Goal: Task Accomplishment & Management: Complete application form

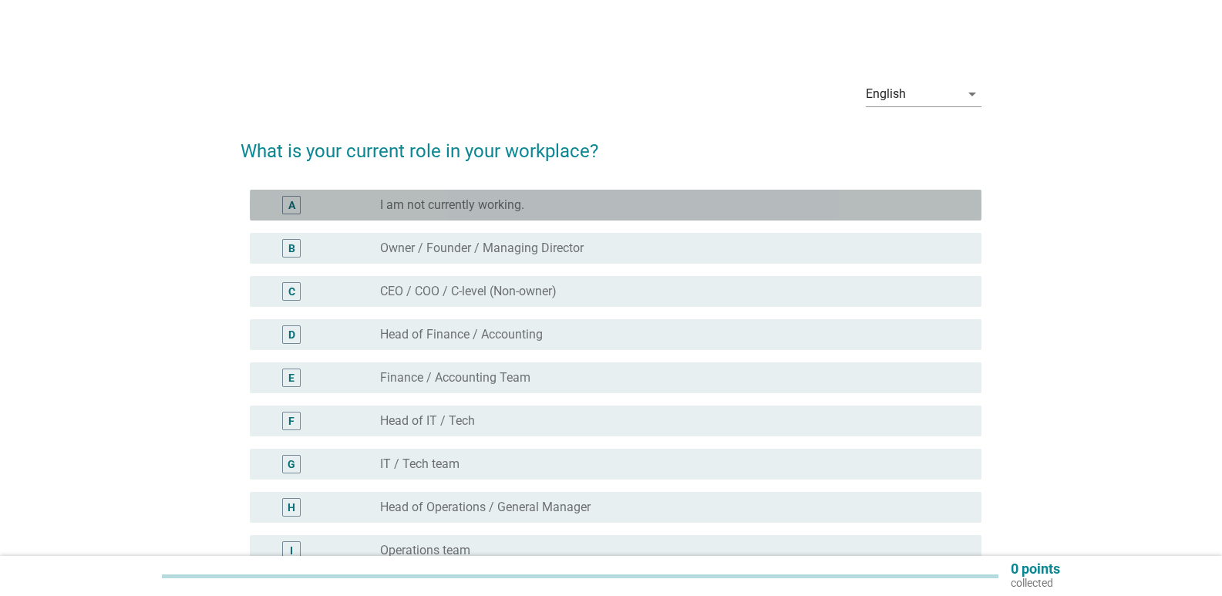
click at [443, 198] on label "I am not currently working." at bounding box center [452, 204] width 144 height 15
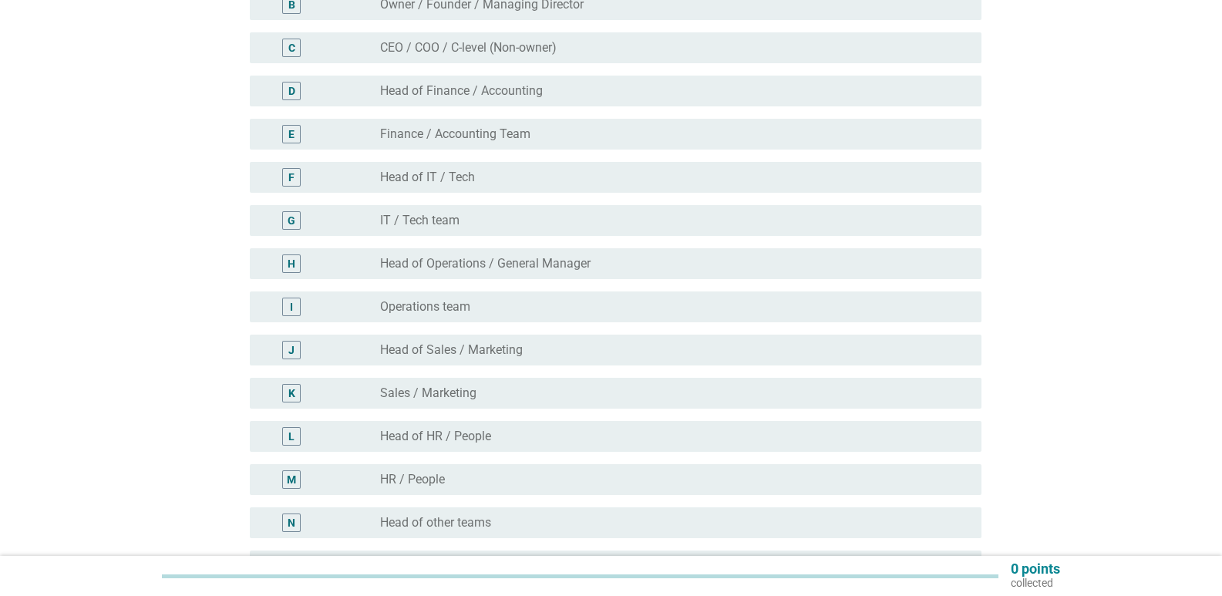
scroll to position [308, 0]
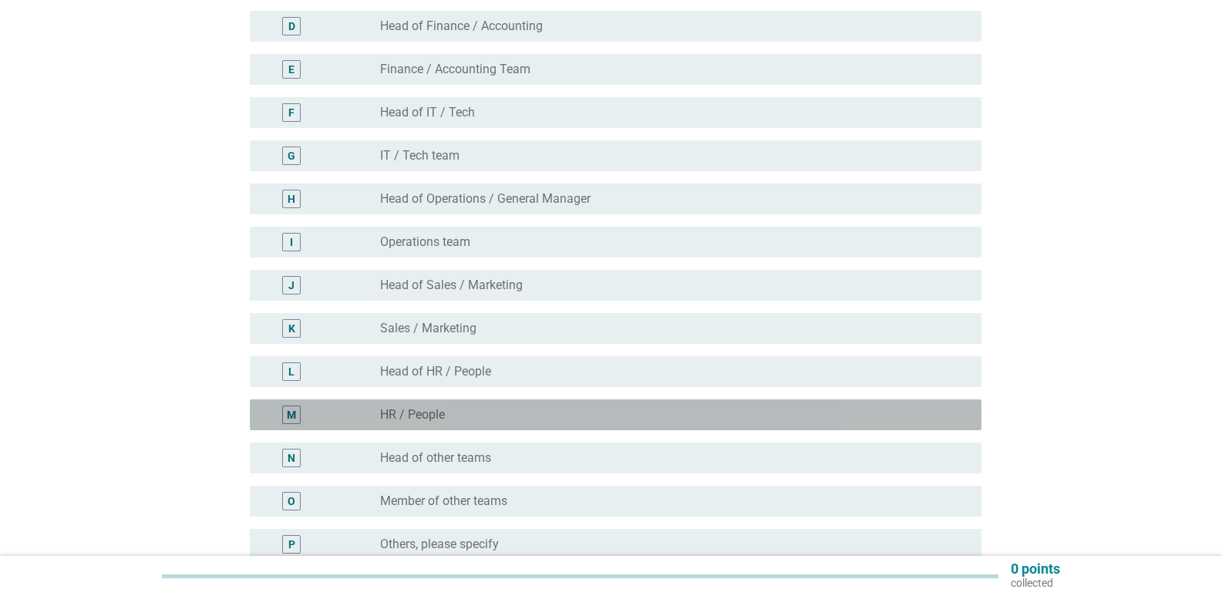
click at [426, 409] on label "HR / People" at bounding box center [412, 414] width 65 height 15
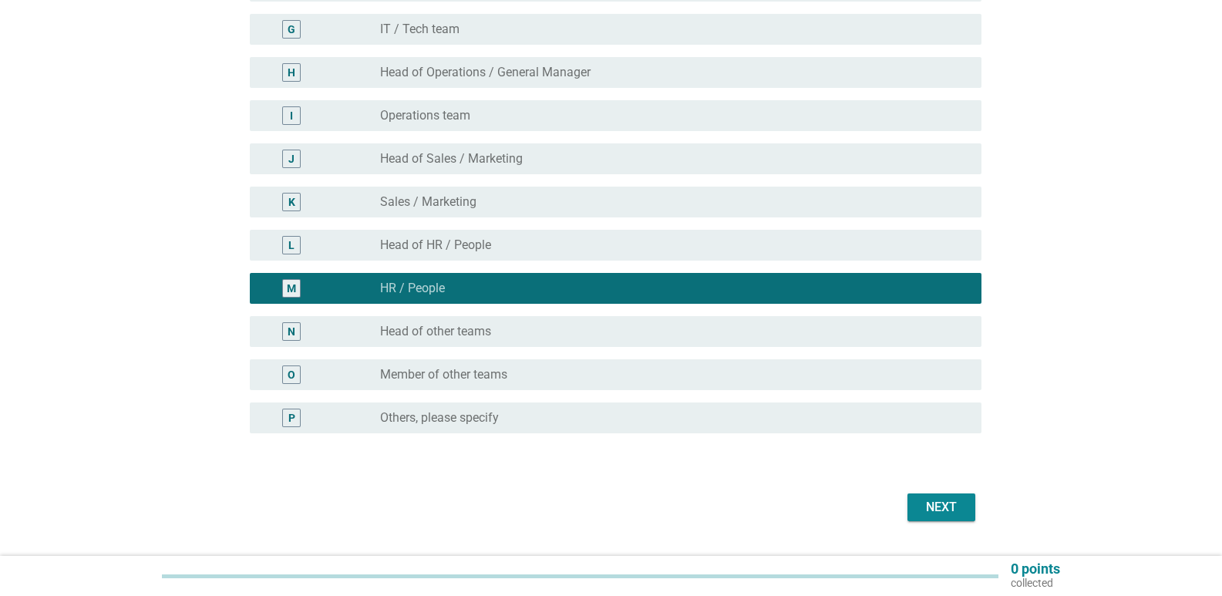
scroll to position [474, 0]
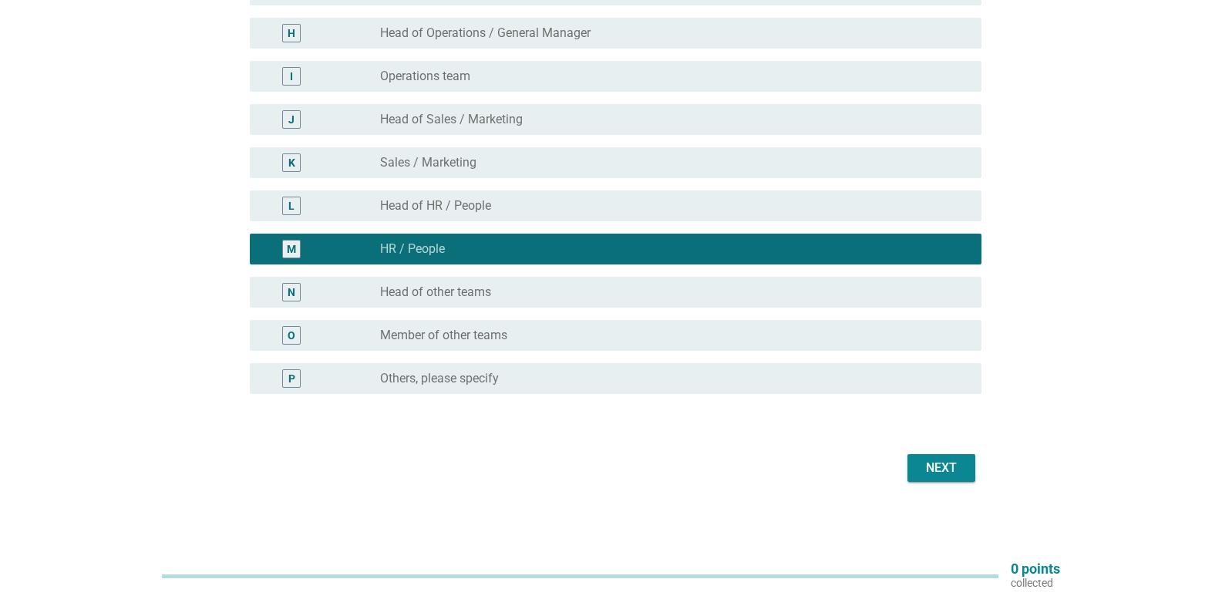
click at [943, 464] on div "Next" at bounding box center [941, 468] width 43 height 19
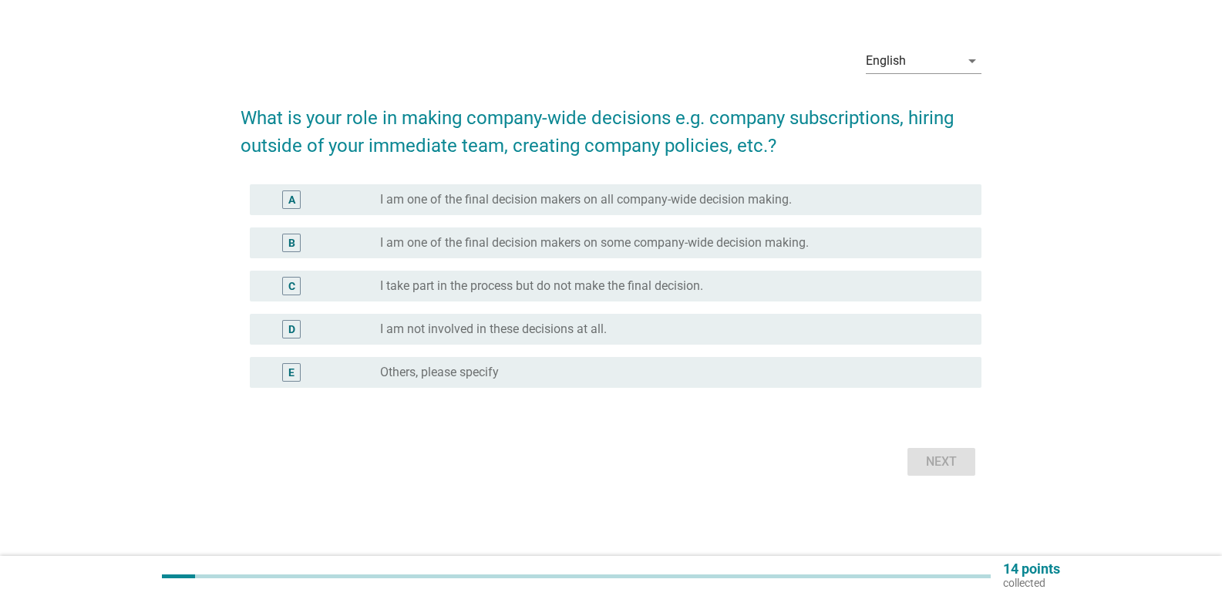
scroll to position [0, 0]
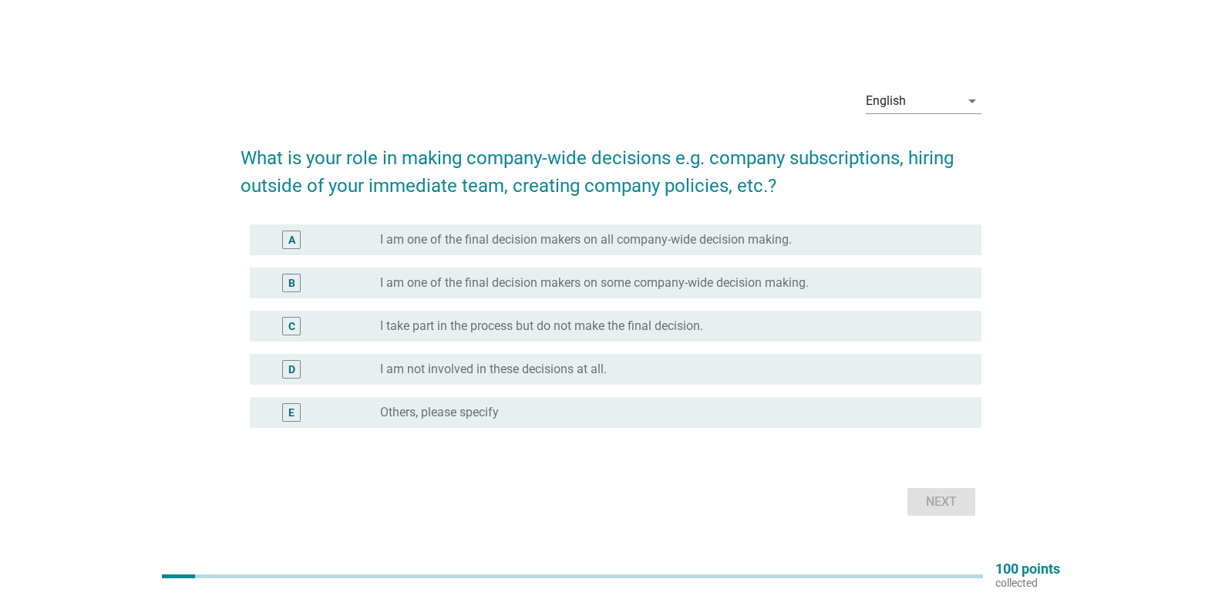
click at [625, 247] on label "I am one of the final decision makers on all company-wide decision making." at bounding box center [586, 239] width 412 height 15
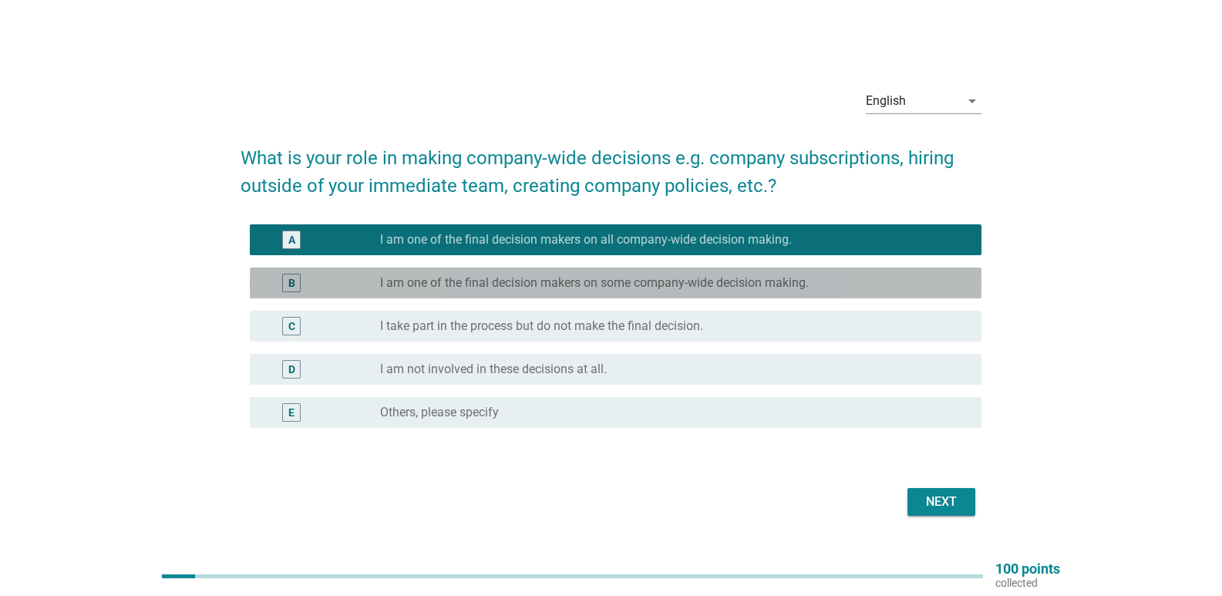
click at [484, 292] on div "B radio_button_unchecked I am one of the final decision makers on some company-…" at bounding box center [616, 283] width 732 height 31
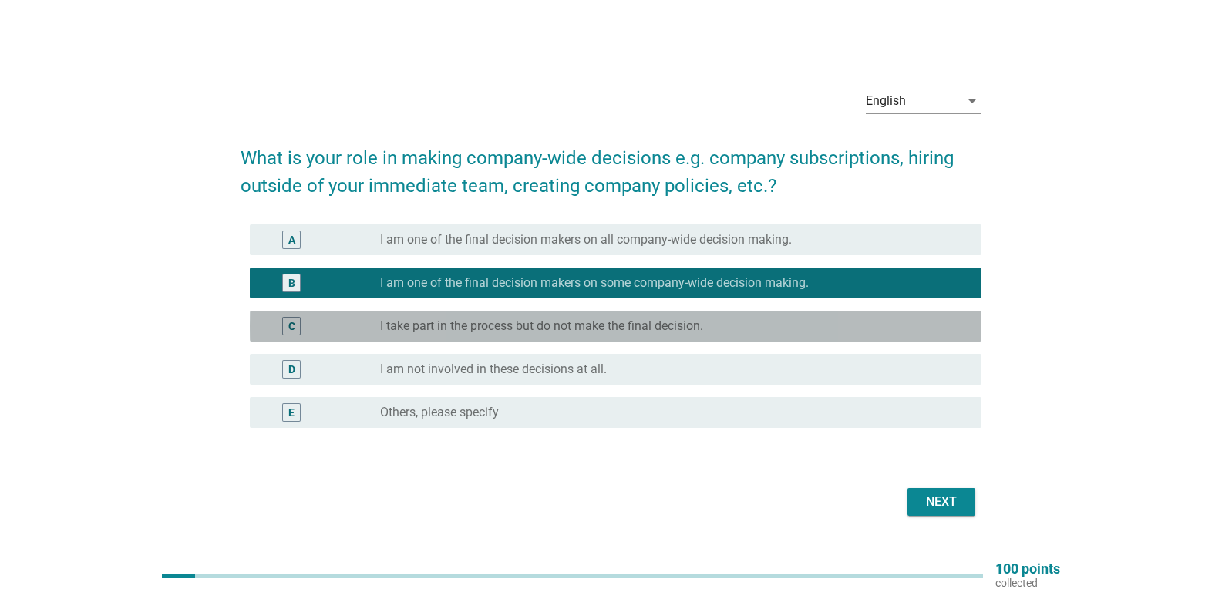
click at [476, 325] on label "I take part in the process but do not make the final decision." at bounding box center [541, 325] width 323 height 15
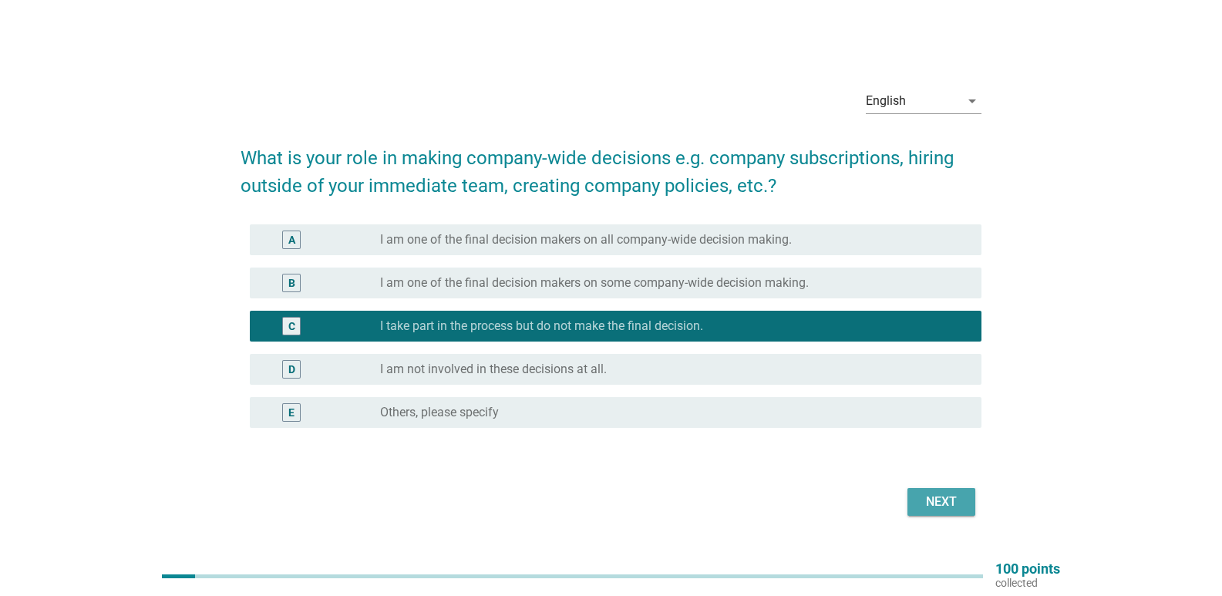
click at [947, 495] on div "Next" at bounding box center [941, 502] width 43 height 19
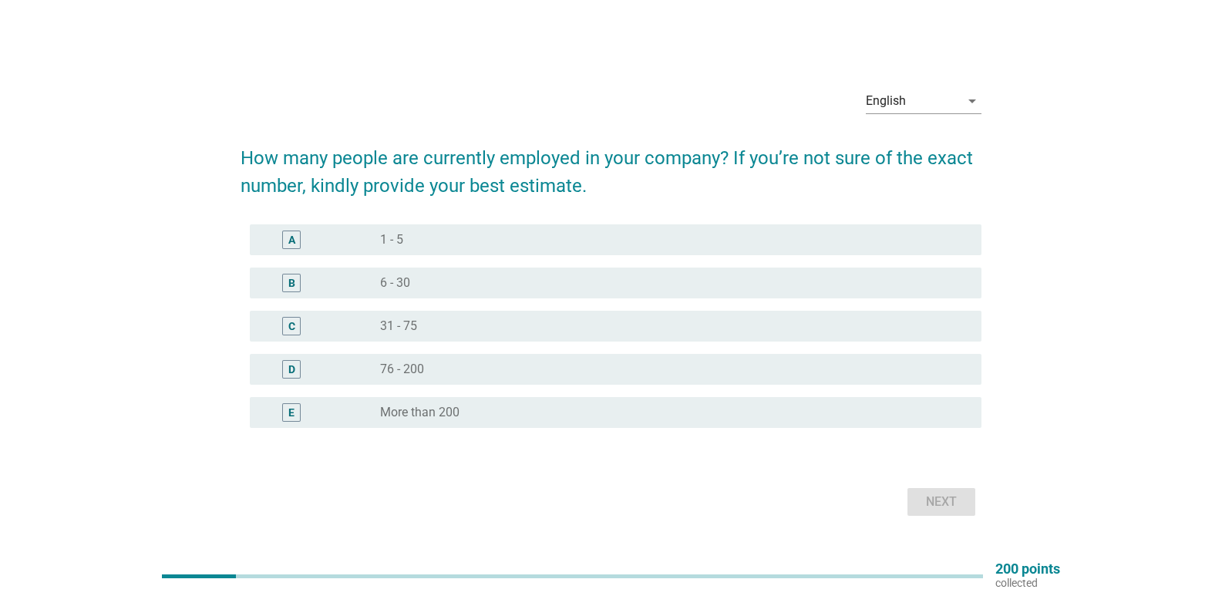
click at [469, 243] on div "radio_button_unchecked 1 - 5" at bounding box center [668, 239] width 577 height 15
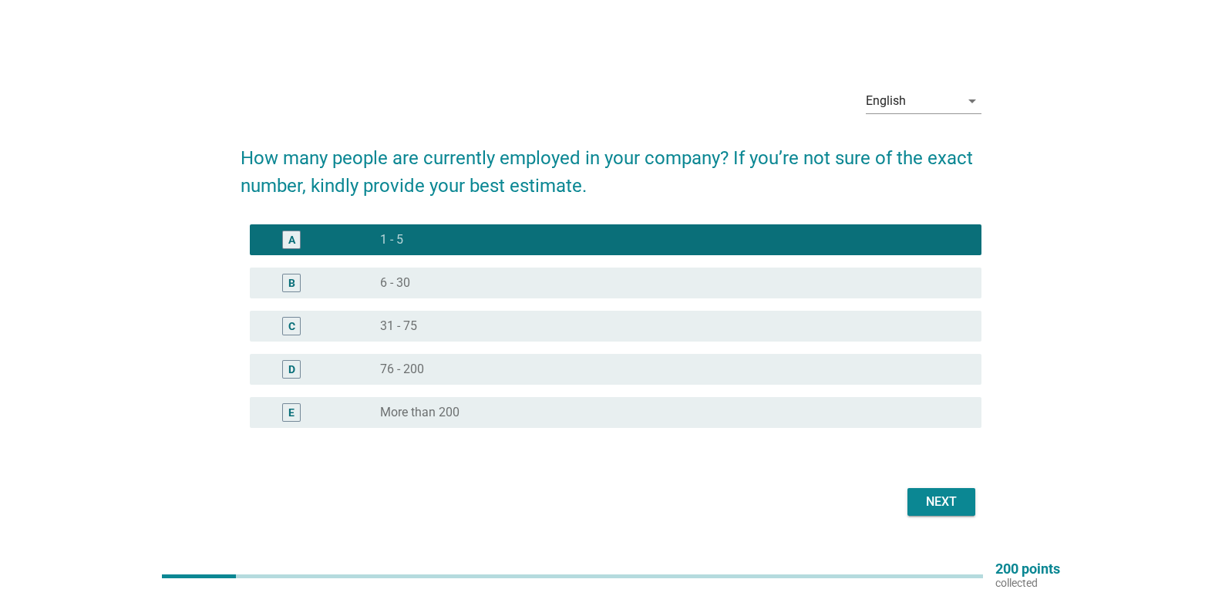
click at [923, 504] on div "Next" at bounding box center [941, 502] width 43 height 19
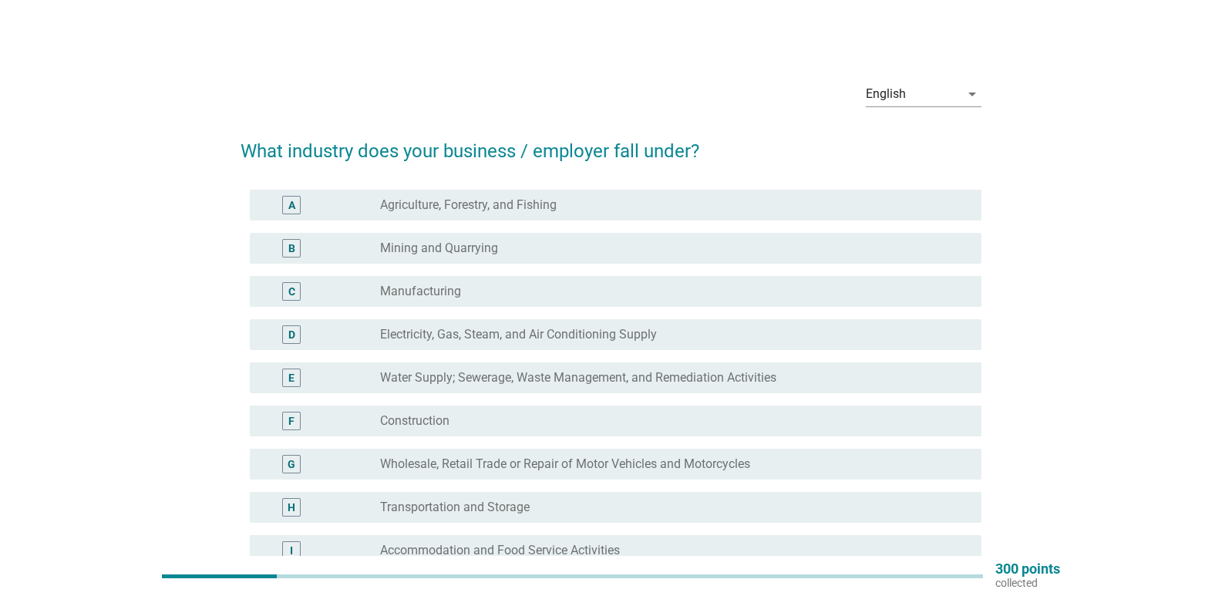
click at [531, 460] on label "Wholesale, Retail Trade or Repair of Motor Vehicles and Motorcycles" at bounding box center [565, 463] width 370 height 15
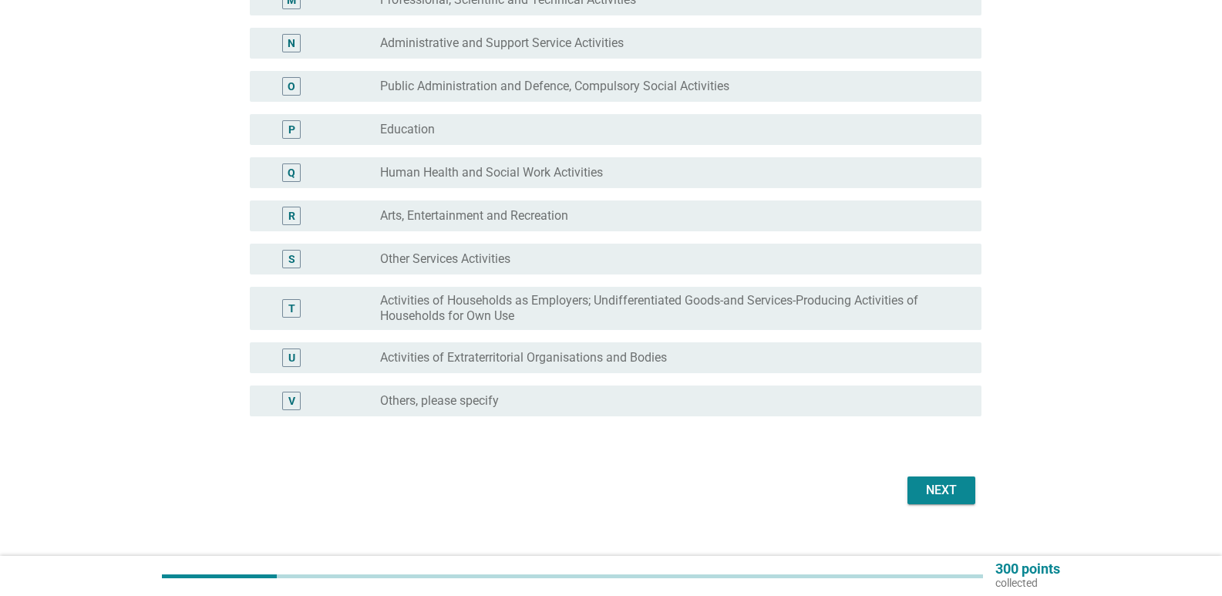
scroll to position [746, 0]
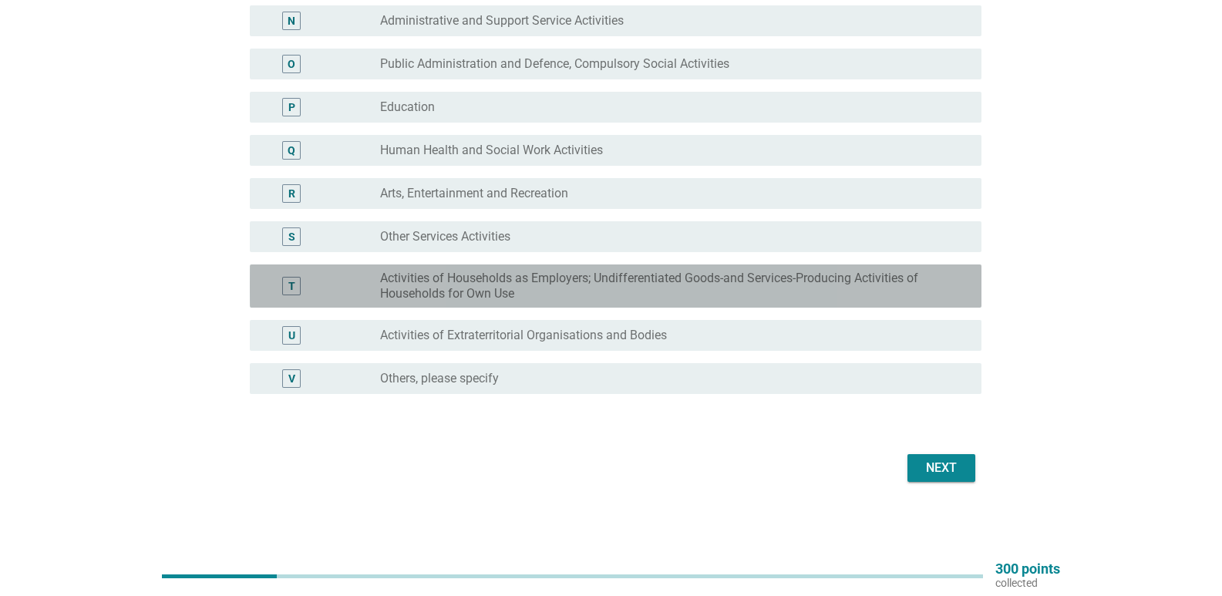
click at [560, 296] on label "Activities of Households as Employers; Undifferentiated Goods-and Services-Prod…" at bounding box center [668, 286] width 577 height 31
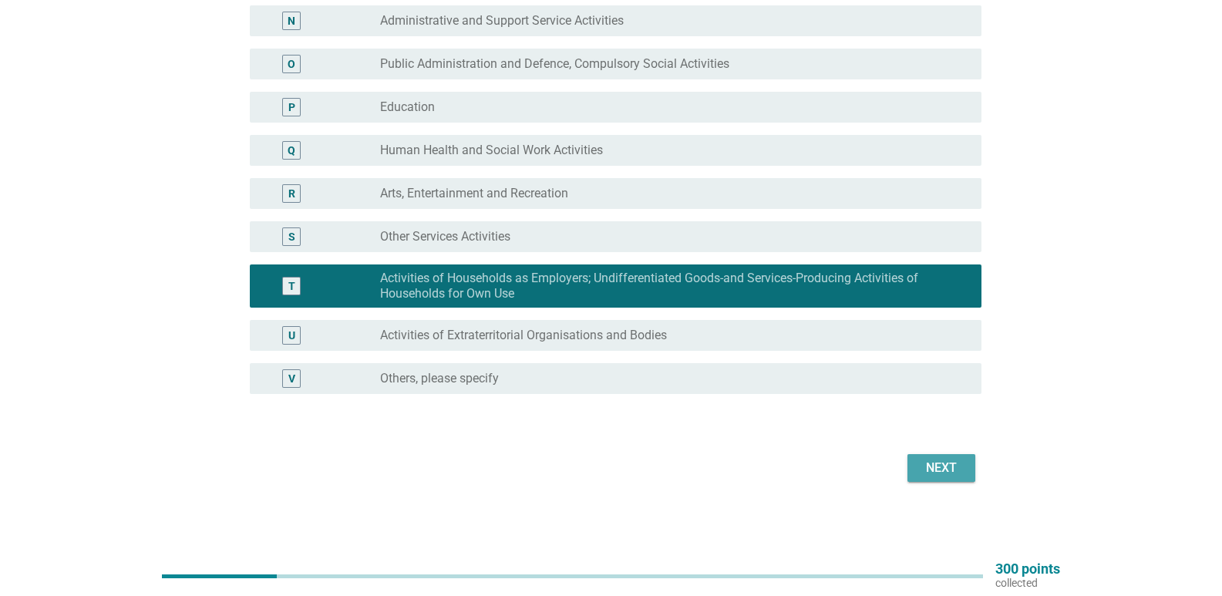
click at [948, 460] on div "Next" at bounding box center [941, 468] width 43 height 19
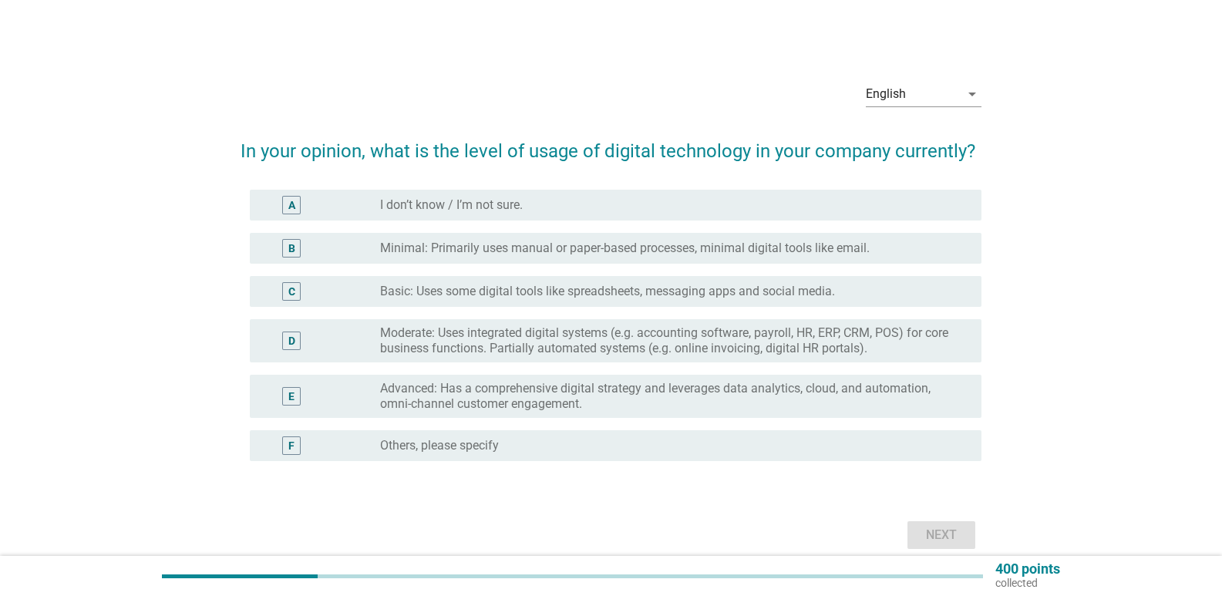
click at [483, 252] on label "Minimal: Primarily uses manual or paper-based processes, minimal digital tools …" at bounding box center [625, 248] width 490 height 15
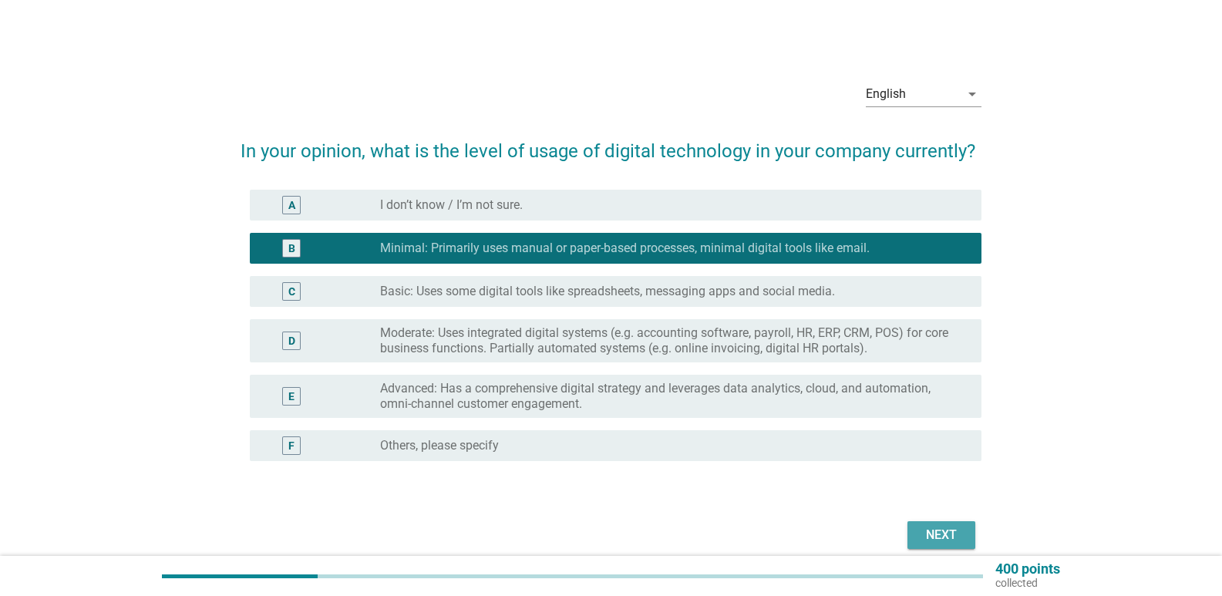
click at [948, 546] on button "Next" at bounding box center [941, 535] width 68 height 28
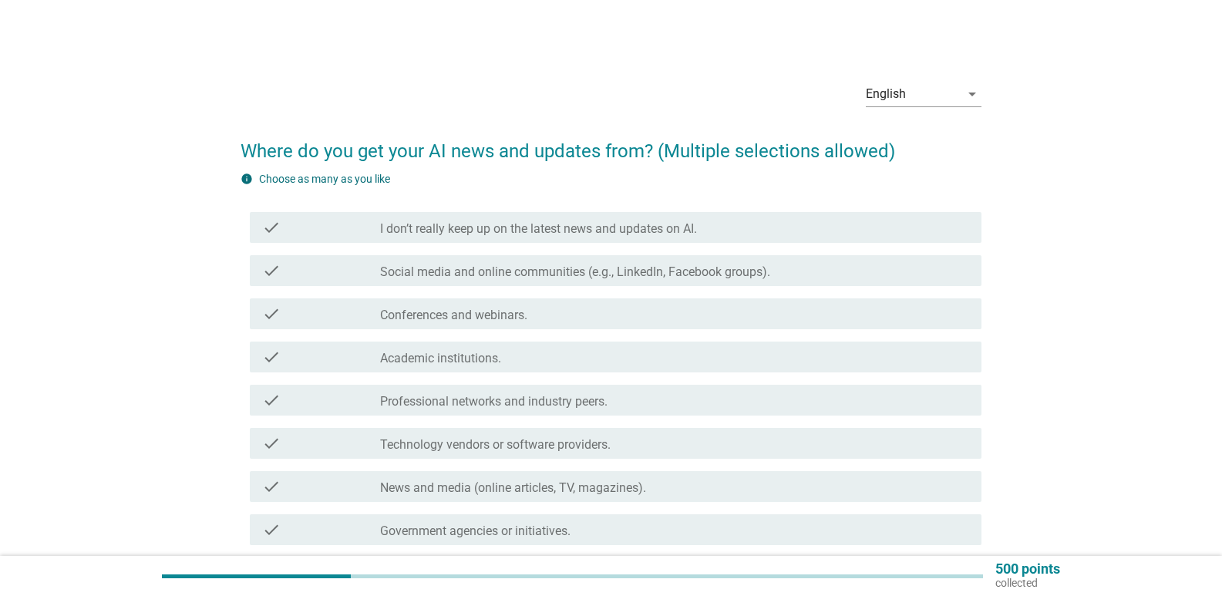
click at [501, 308] on label "Conferences and webinars." at bounding box center [453, 315] width 147 height 15
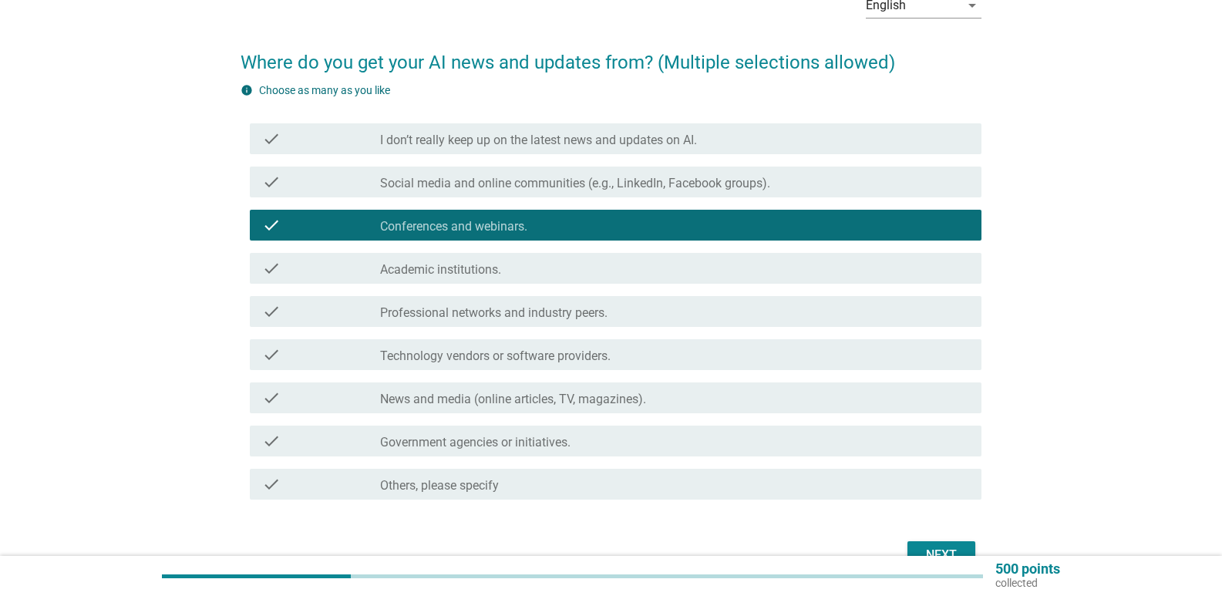
scroll to position [176, 0]
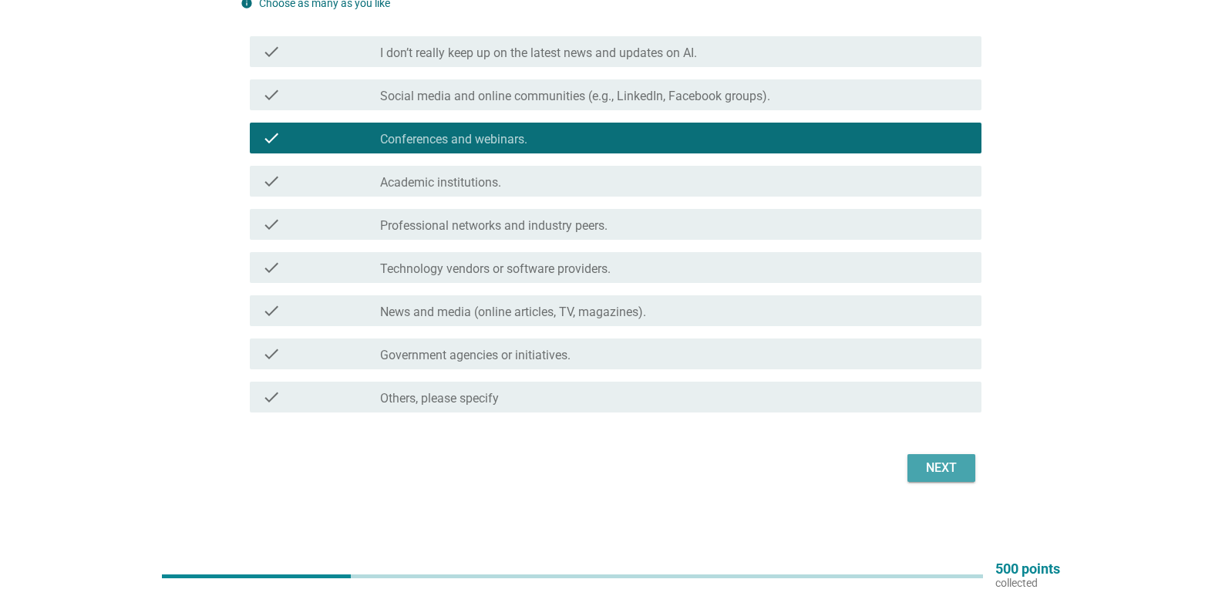
click at [956, 479] on button "Next" at bounding box center [941, 468] width 68 height 28
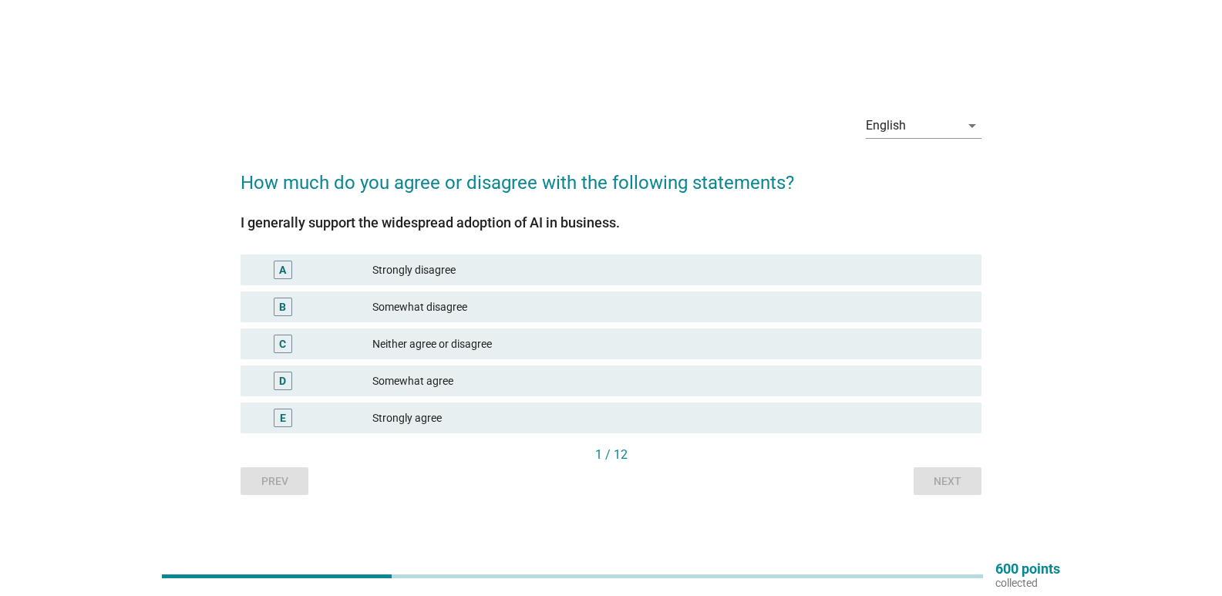
click at [352, 304] on div "B" at bounding box center [313, 307] width 120 height 19
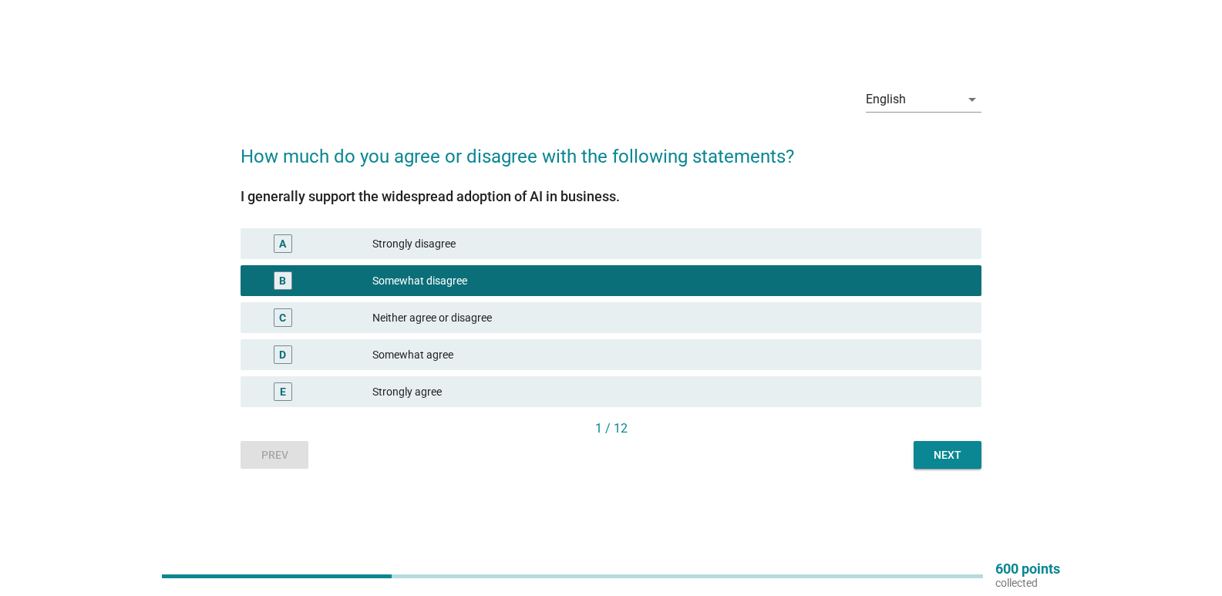
scroll to position [40, 0]
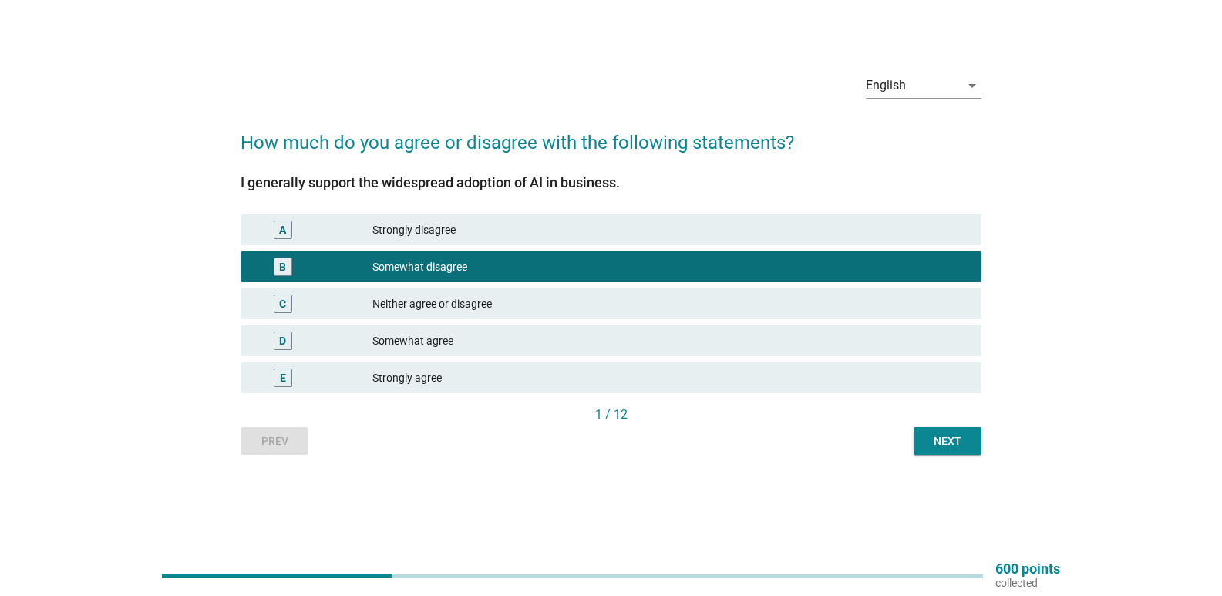
click at [955, 445] on div "Next" at bounding box center [947, 441] width 43 height 16
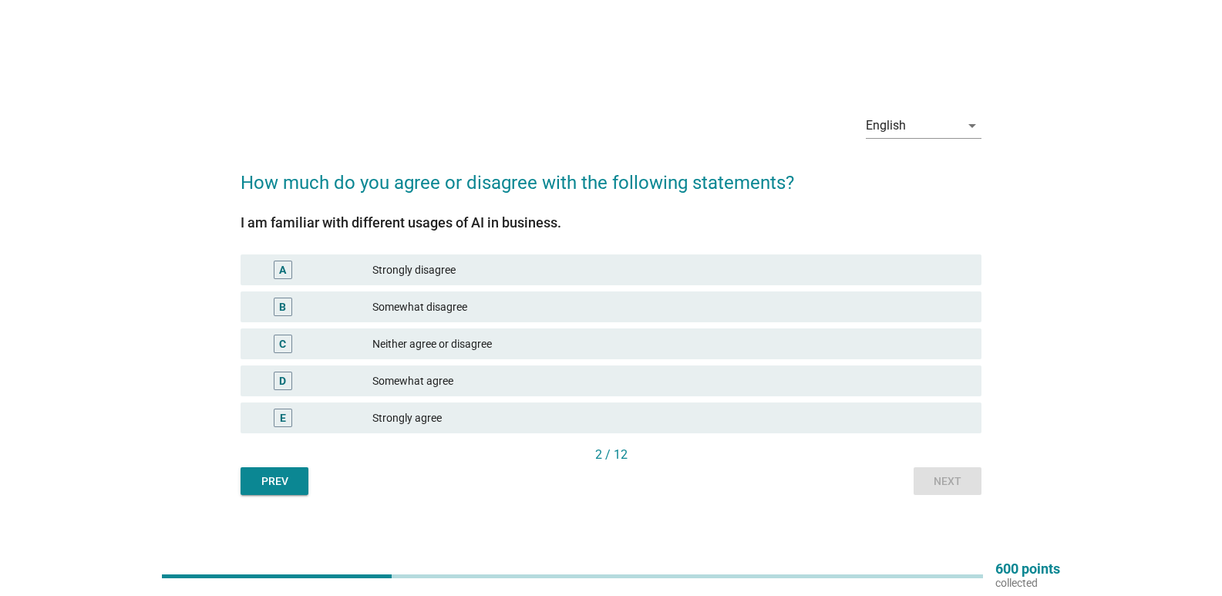
click at [455, 311] on div "Somewhat disagree" at bounding box center [670, 307] width 597 height 19
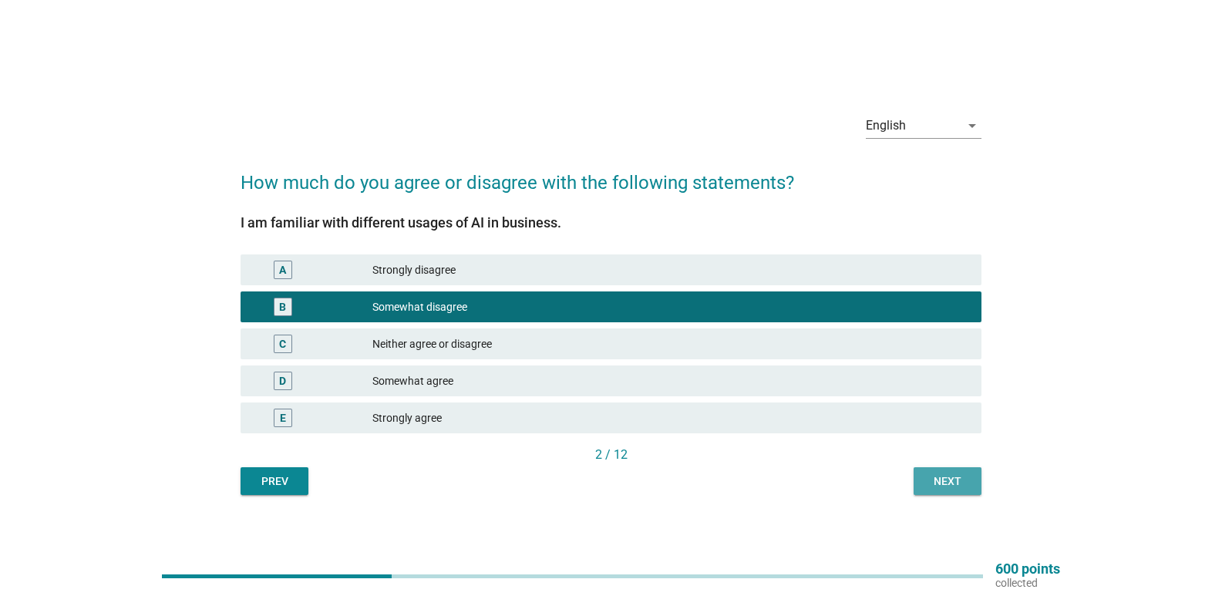
click at [969, 490] on button "Next" at bounding box center [948, 481] width 68 height 28
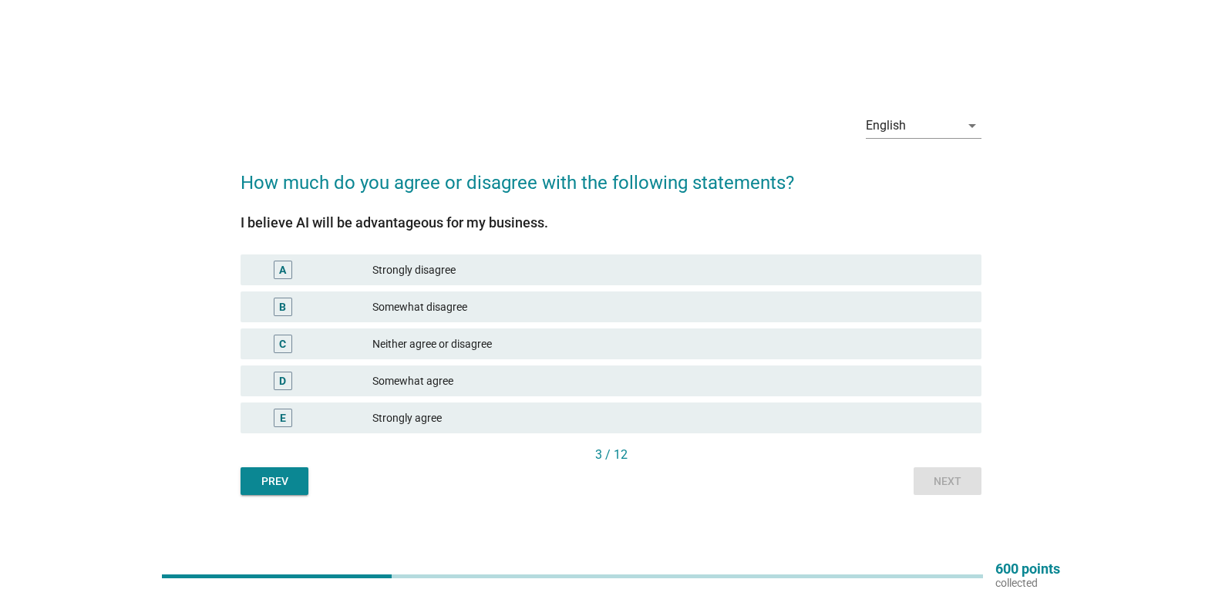
drag, startPoint x: 409, startPoint y: 316, endPoint x: 406, endPoint y: 327, distance: 11.2
click at [406, 322] on div "B Somewhat disagree" at bounding box center [610, 306] width 747 height 37
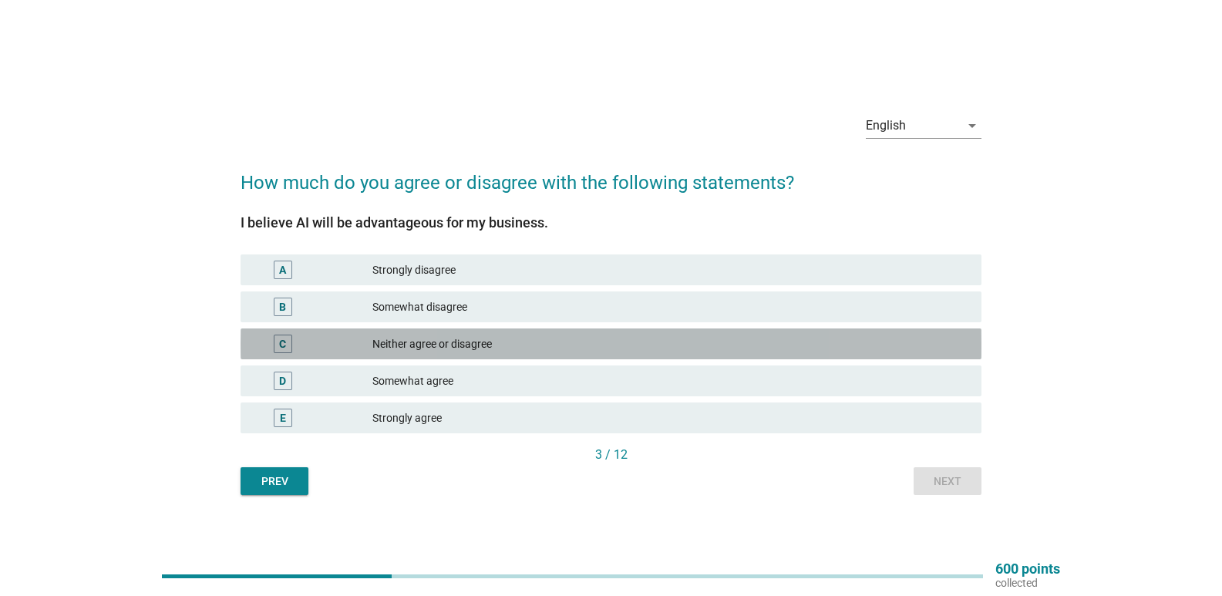
click at [412, 340] on div "Neither agree or disagree" at bounding box center [670, 344] width 597 height 19
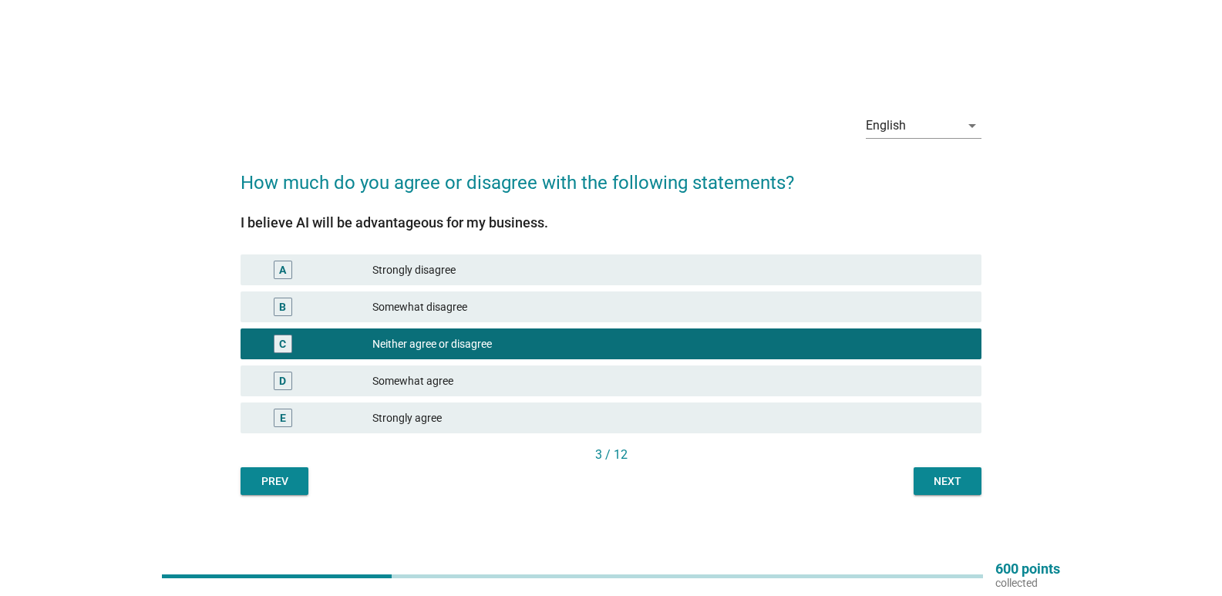
click at [949, 473] on div "Next" at bounding box center [947, 481] width 43 height 16
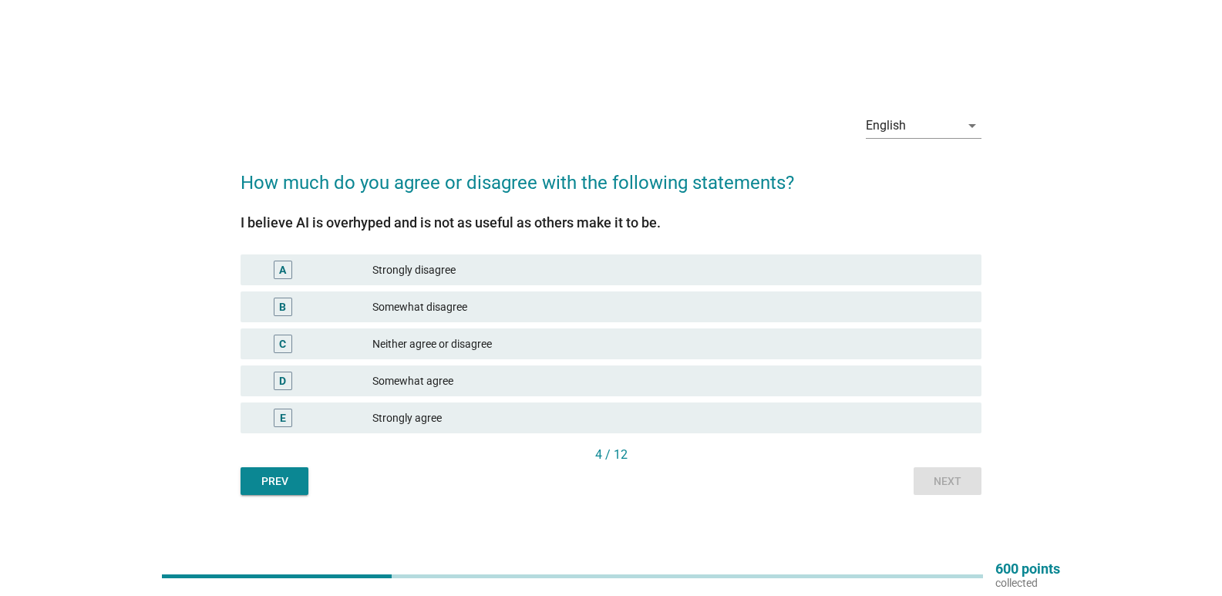
click at [400, 346] on div "Neither agree or disagree" at bounding box center [670, 344] width 597 height 19
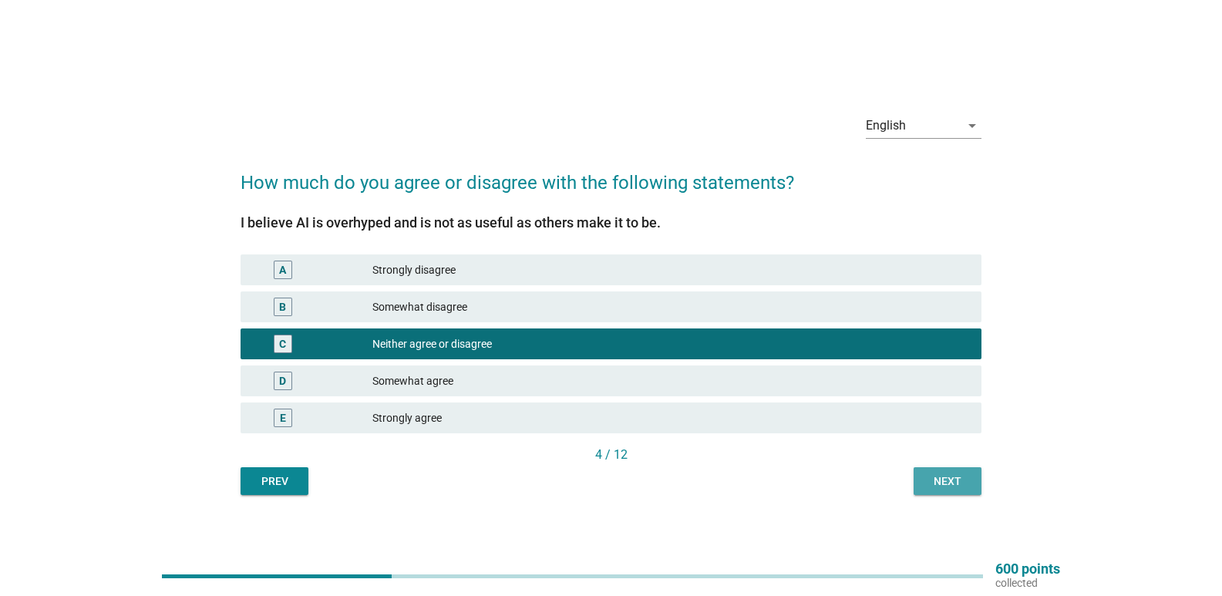
click at [949, 485] on div "Next" at bounding box center [947, 481] width 43 height 16
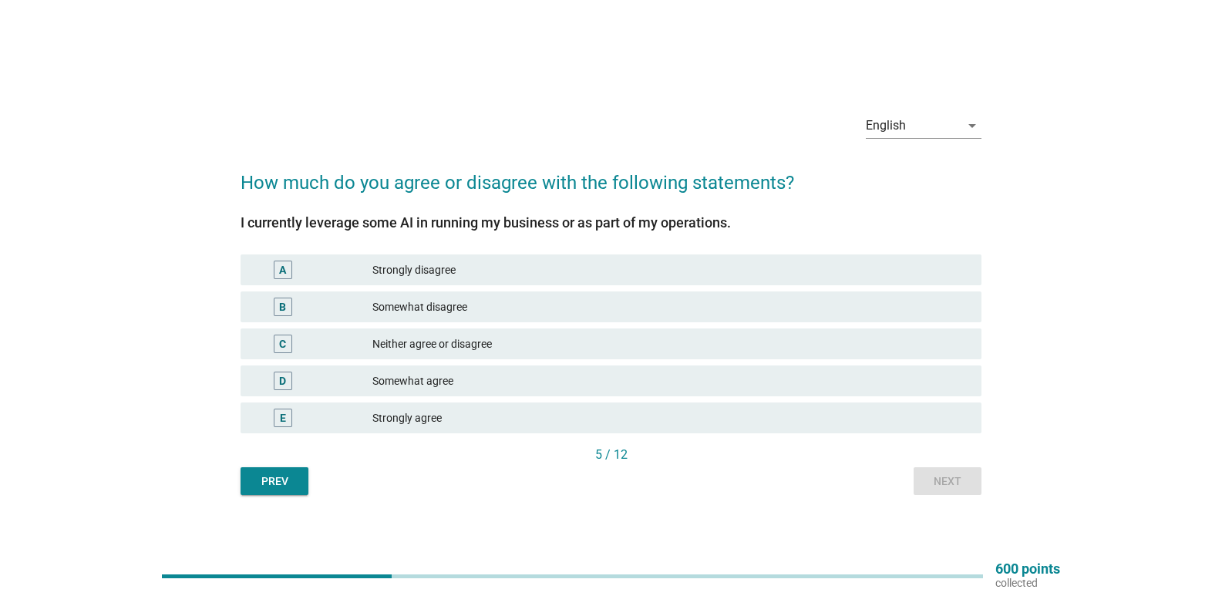
click at [409, 335] on div "Neither agree or disagree" at bounding box center [670, 344] width 597 height 19
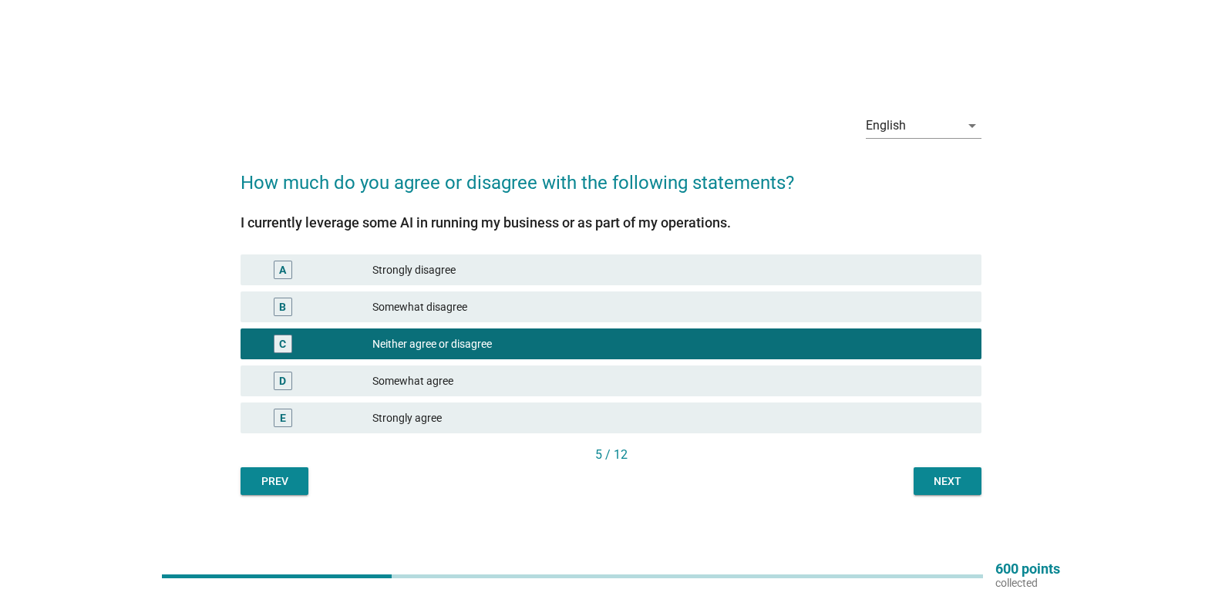
click at [950, 482] on div "Next" at bounding box center [947, 481] width 43 height 16
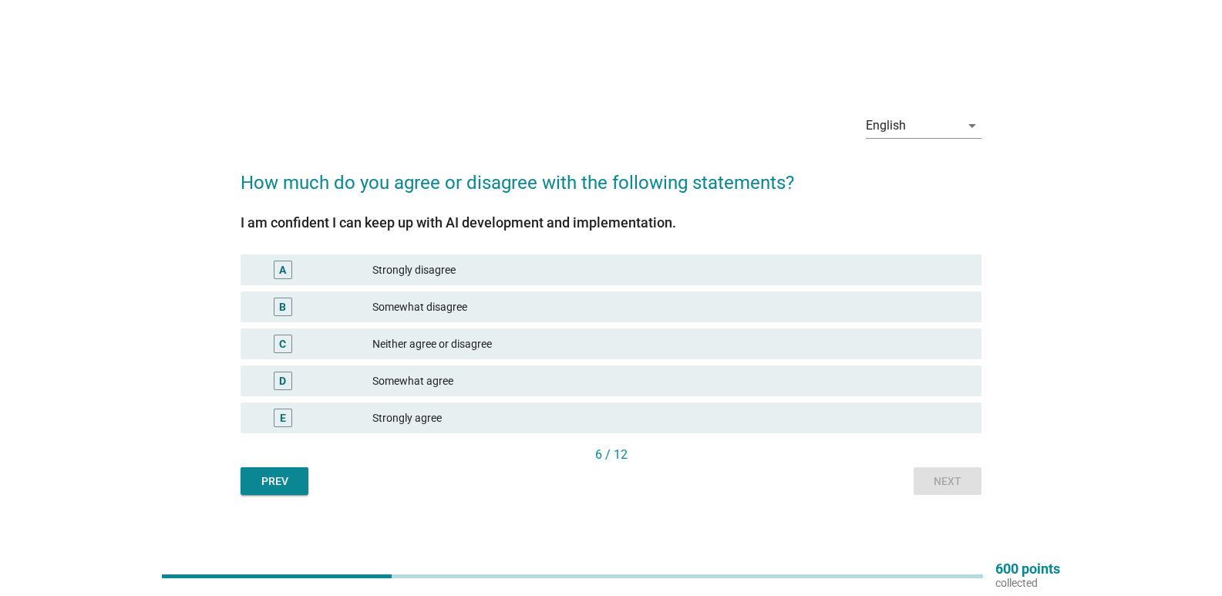
click at [441, 325] on div "C Neither agree or disagree" at bounding box center [610, 343] width 747 height 37
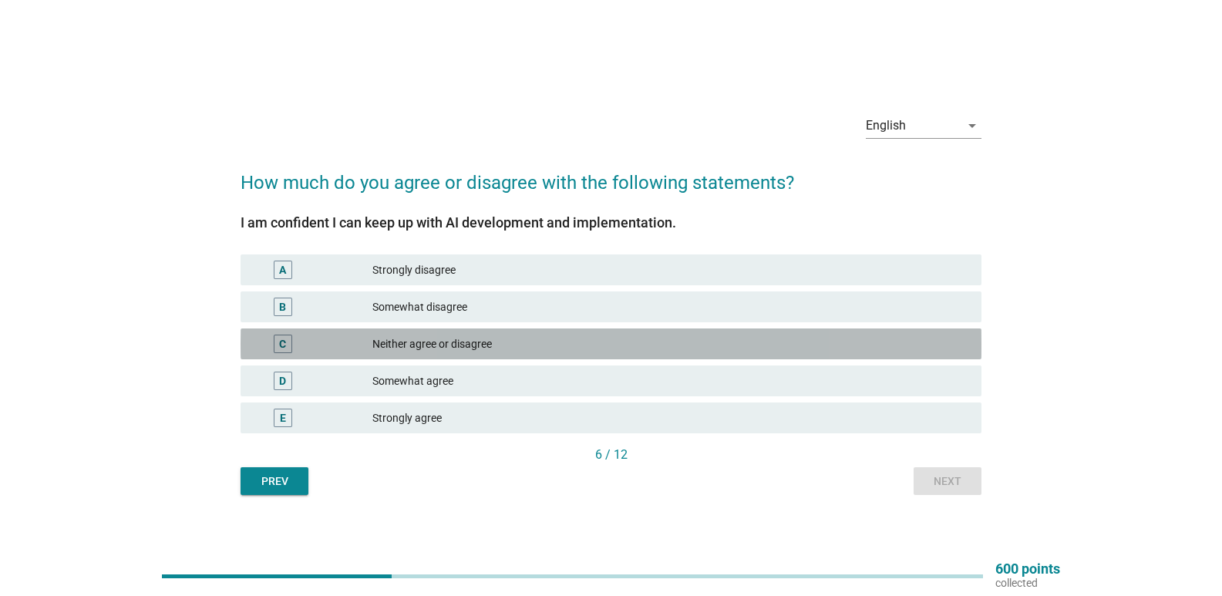
click at [443, 344] on div "Neither agree or disagree" at bounding box center [670, 344] width 597 height 19
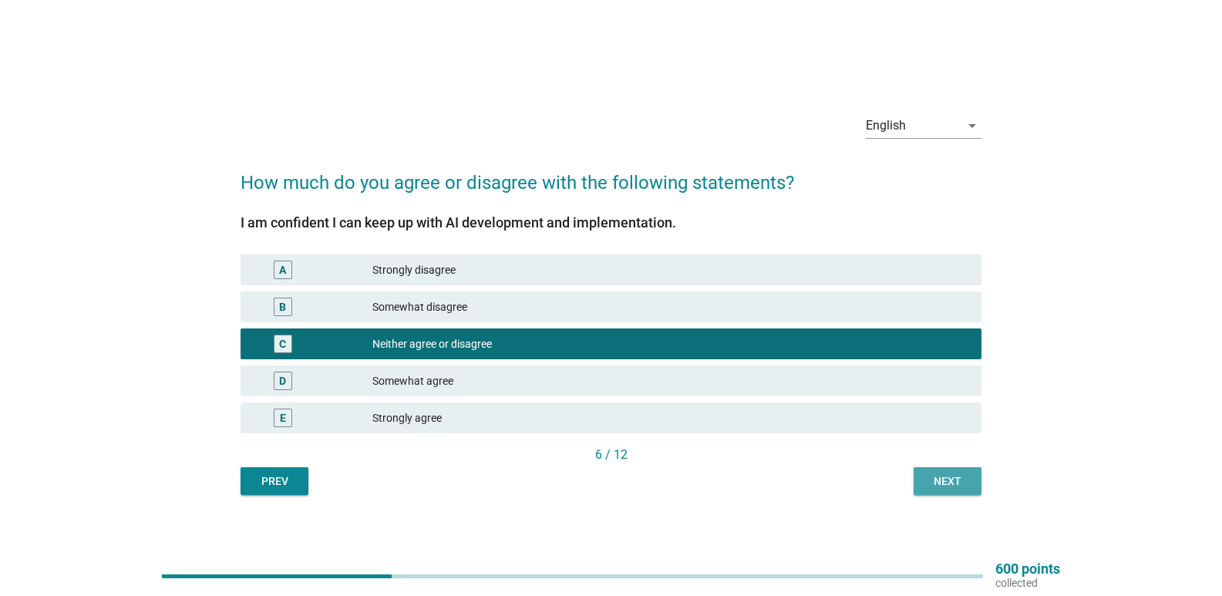
click at [934, 479] on div "Next" at bounding box center [947, 481] width 43 height 16
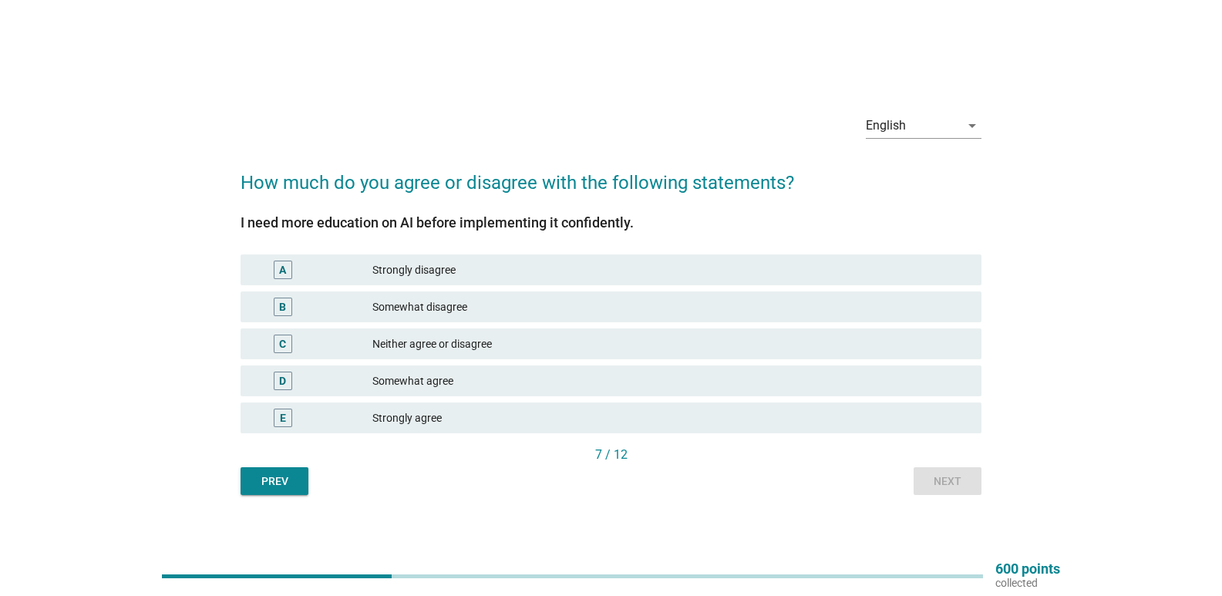
click at [426, 340] on div "Neither agree or disagree" at bounding box center [670, 344] width 597 height 19
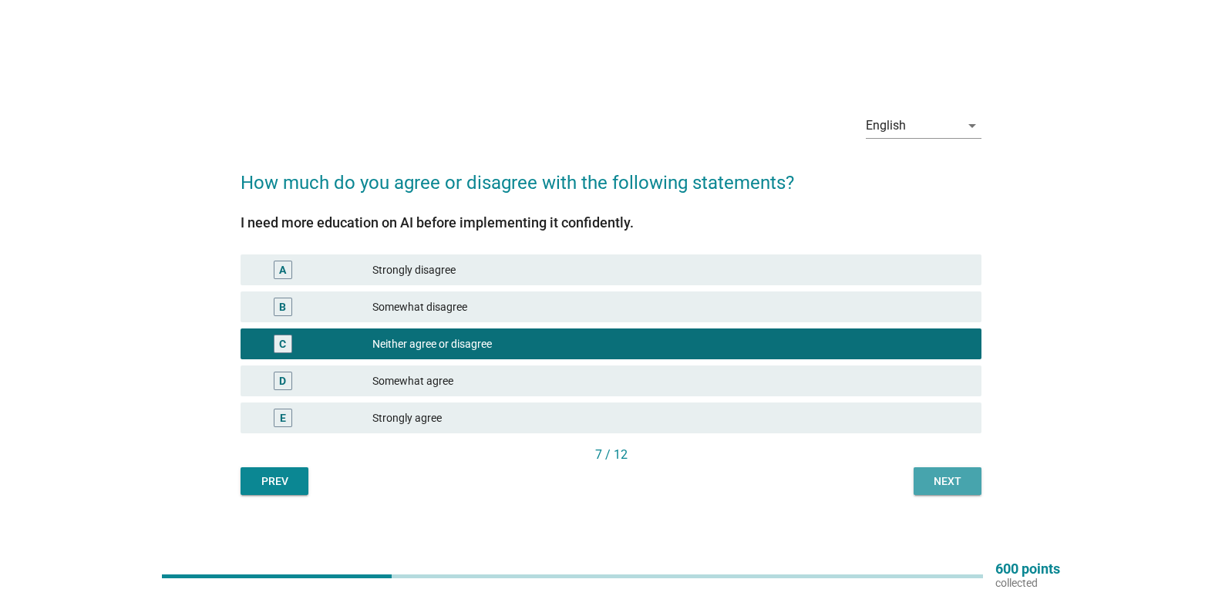
click at [951, 483] on div "Next" at bounding box center [947, 481] width 43 height 16
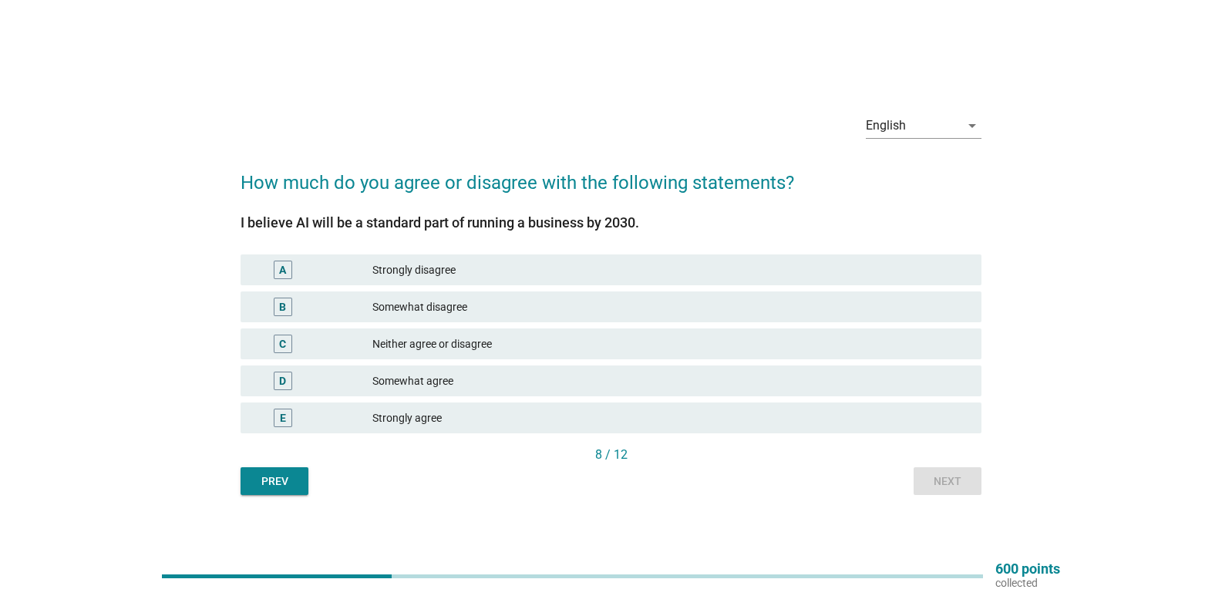
click at [450, 341] on div "Neither agree or disagree" at bounding box center [670, 344] width 597 height 19
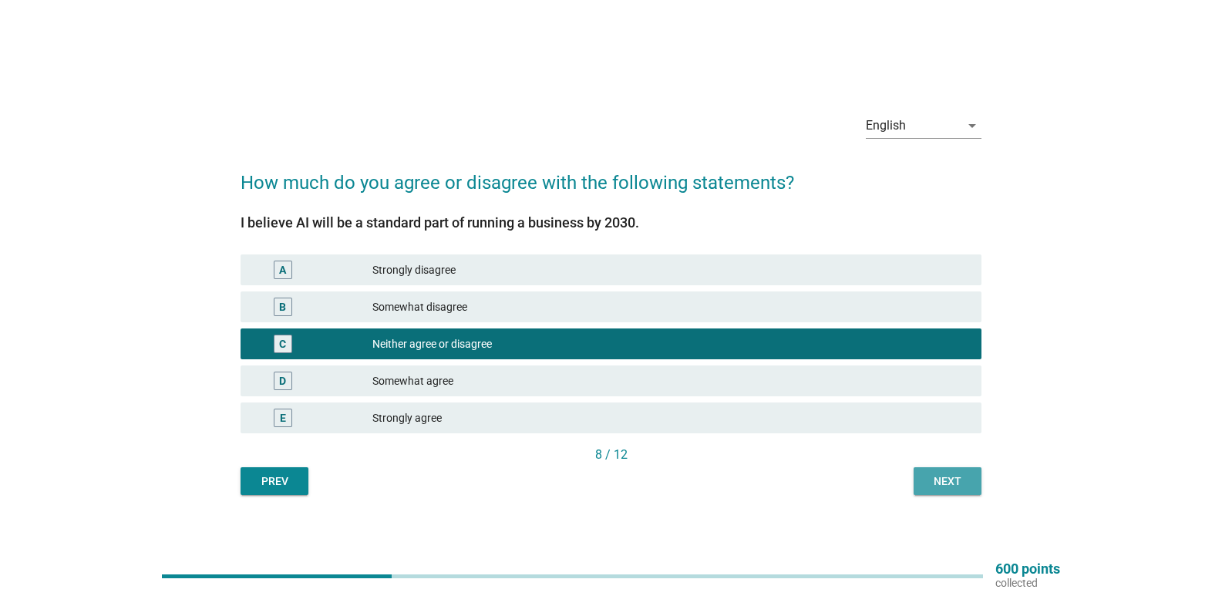
click at [937, 473] on div "Next" at bounding box center [947, 481] width 43 height 16
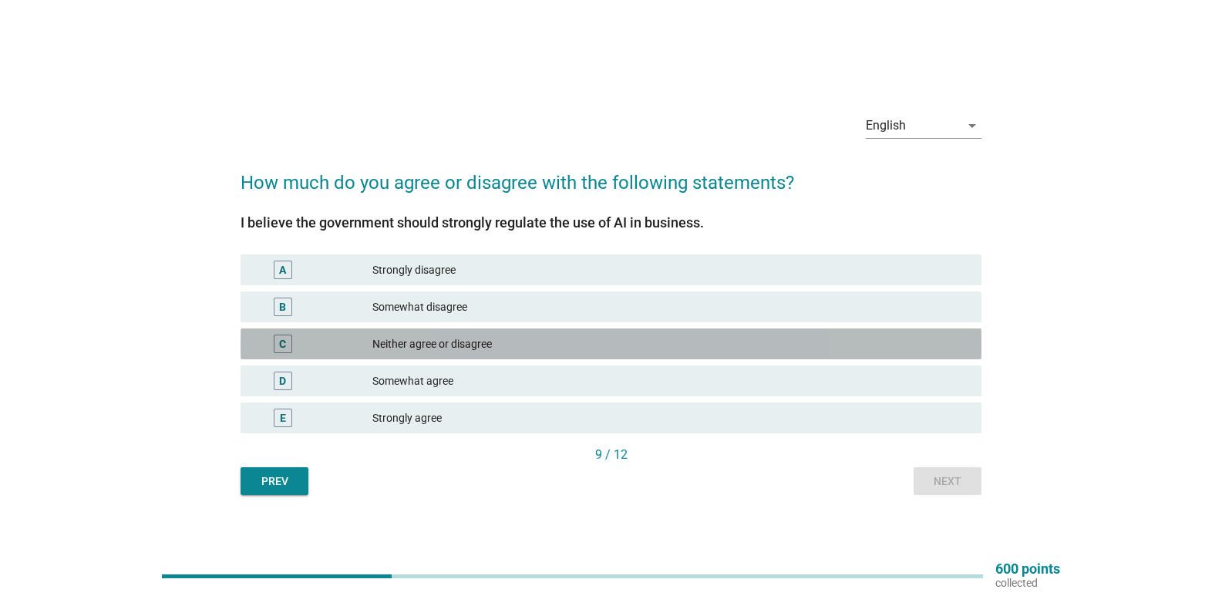
click at [425, 340] on div "Neither agree or disagree" at bounding box center [670, 344] width 597 height 19
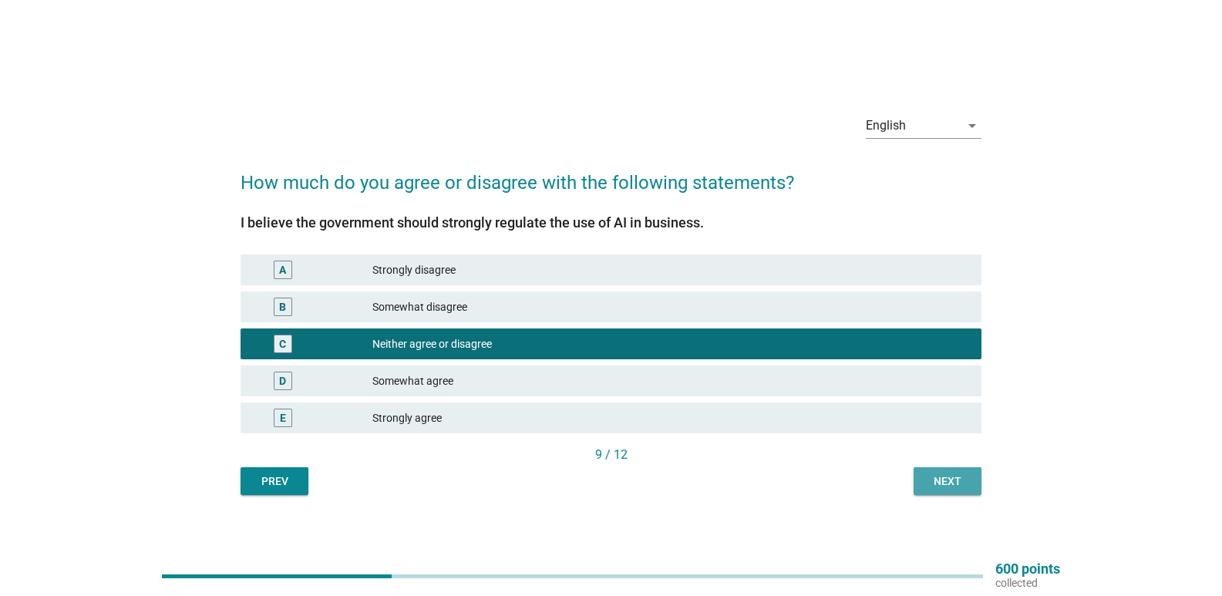
click at [931, 485] on div "Next" at bounding box center [947, 481] width 43 height 16
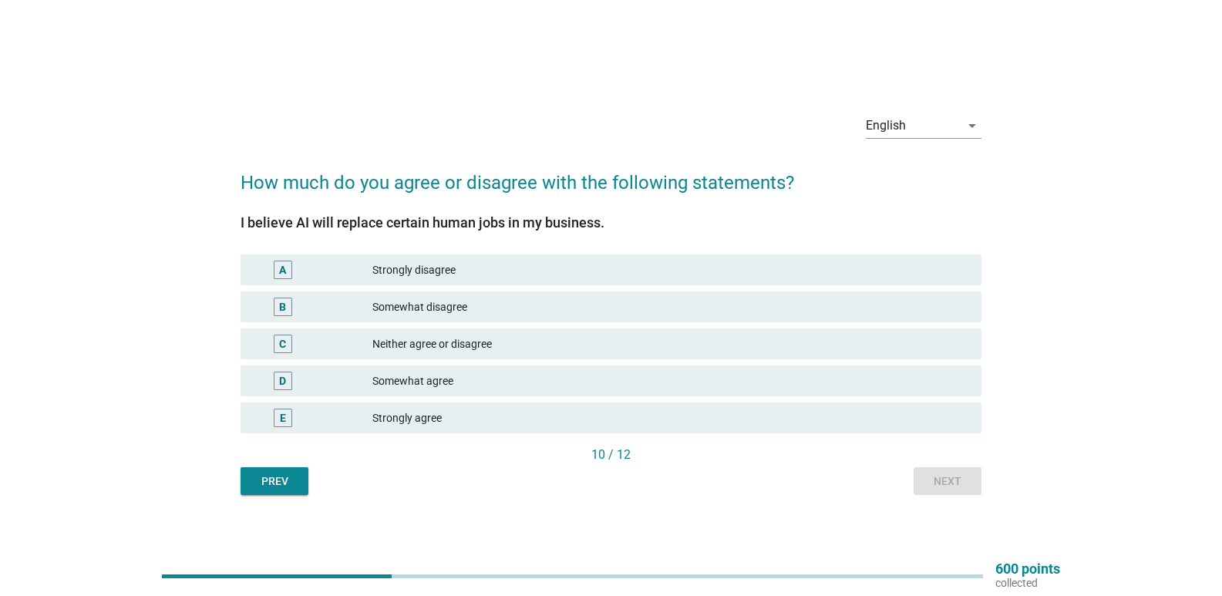
click at [459, 351] on div "Neither agree or disagree" at bounding box center [670, 344] width 597 height 19
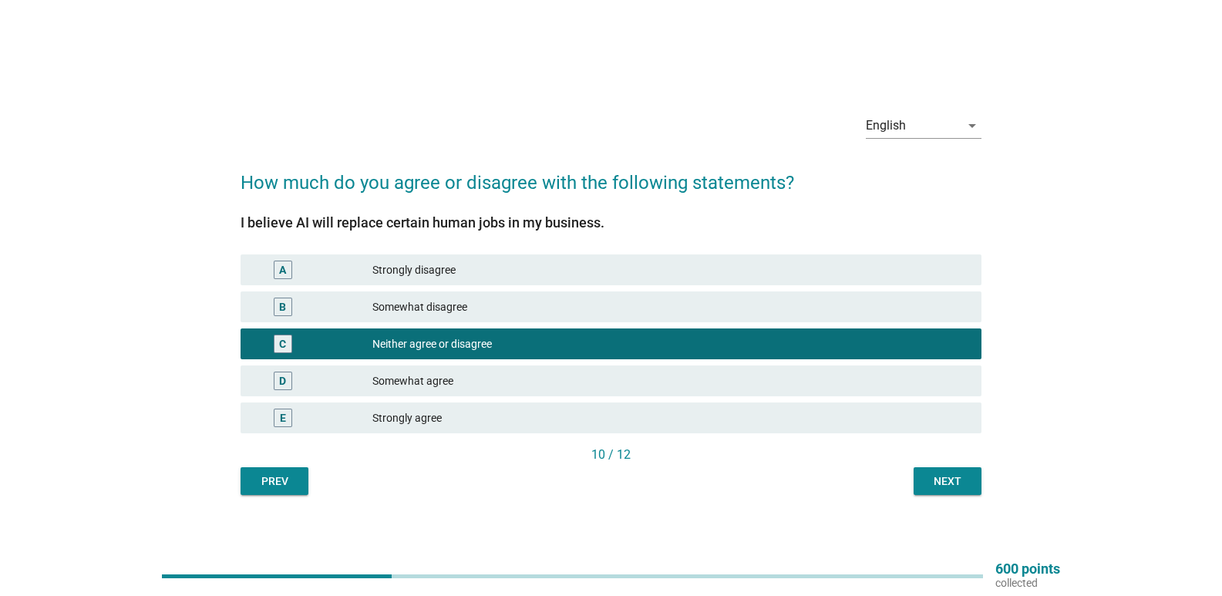
click at [944, 480] on div "Next" at bounding box center [947, 481] width 43 height 16
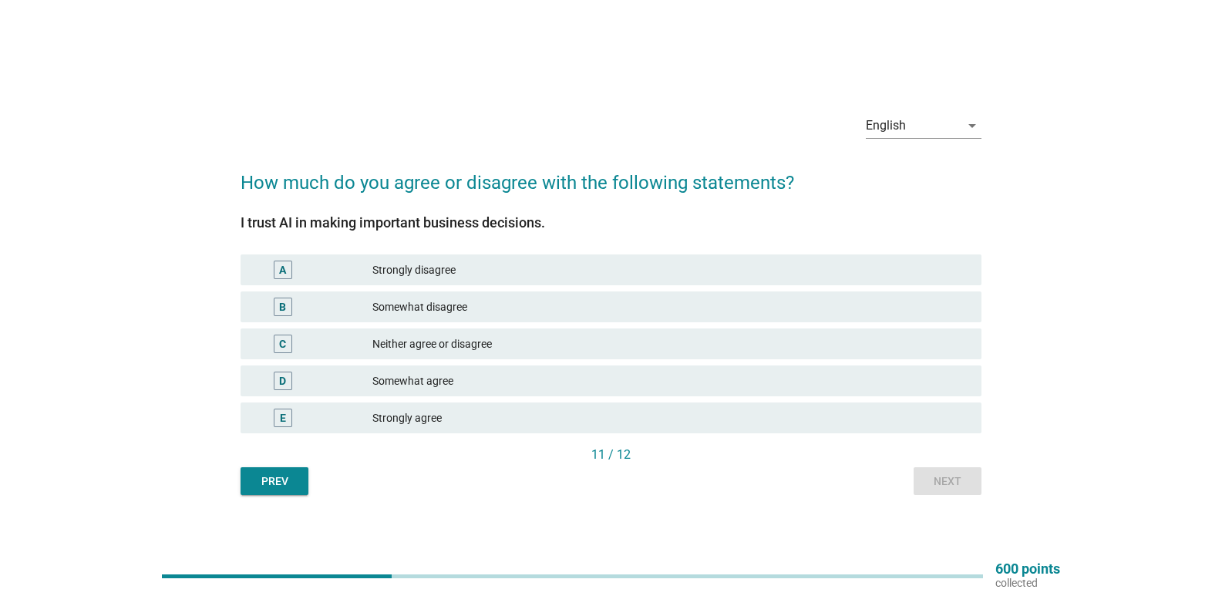
click at [492, 344] on div "Neither agree or disagree" at bounding box center [670, 344] width 597 height 19
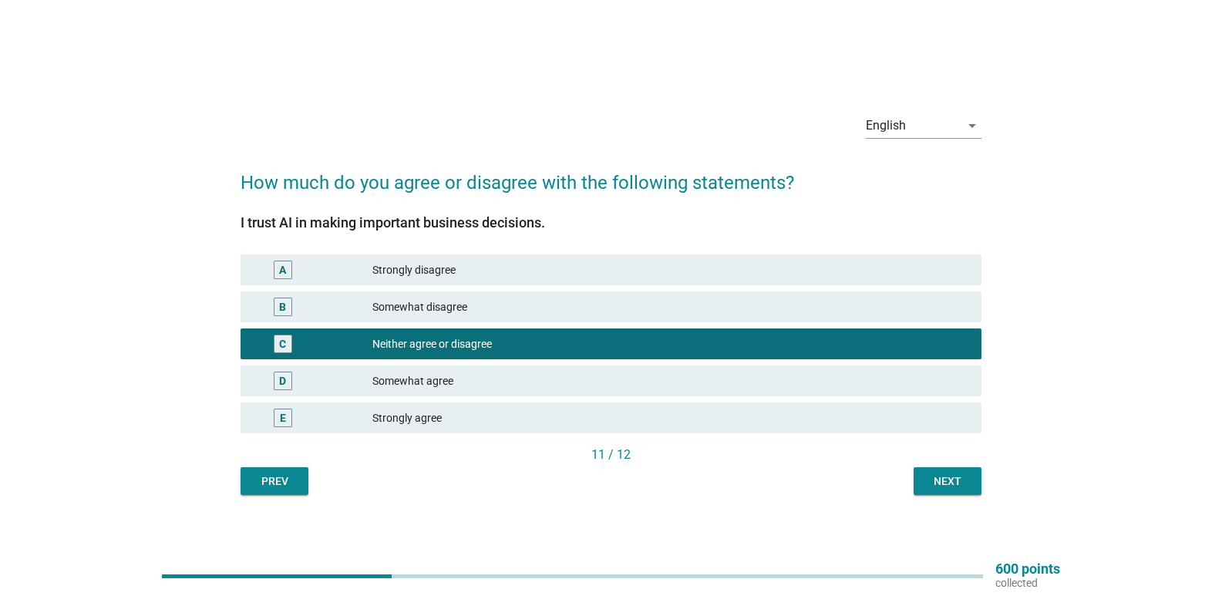
click at [947, 482] on div "Next" at bounding box center [947, 481] width 43 height 16
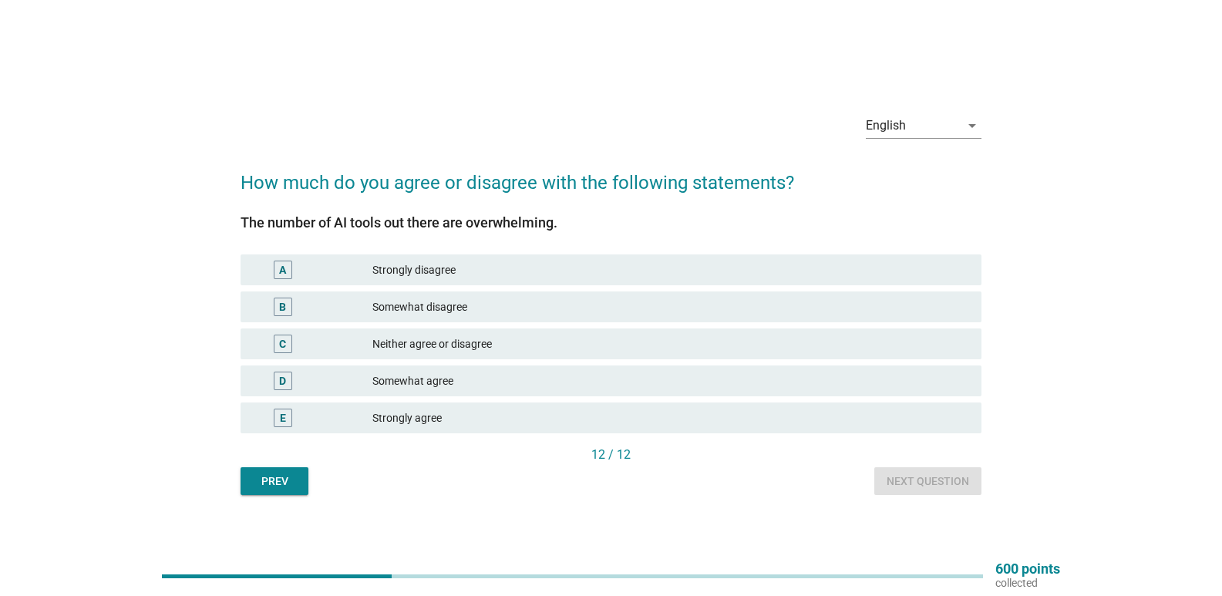
click at [443, 348] on div "Neither agree or disagree" at bounding box center [670, 344] width 597 height 19
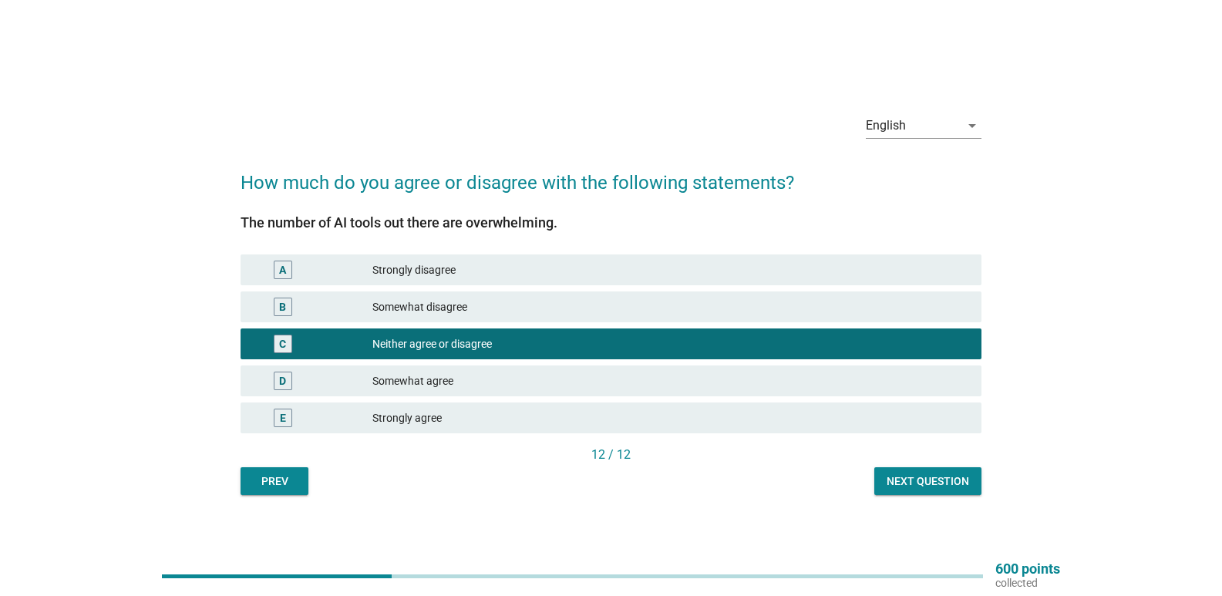
click at [940, 492] on button "Next question" at bounding box center [927, 481] width 107 height 28
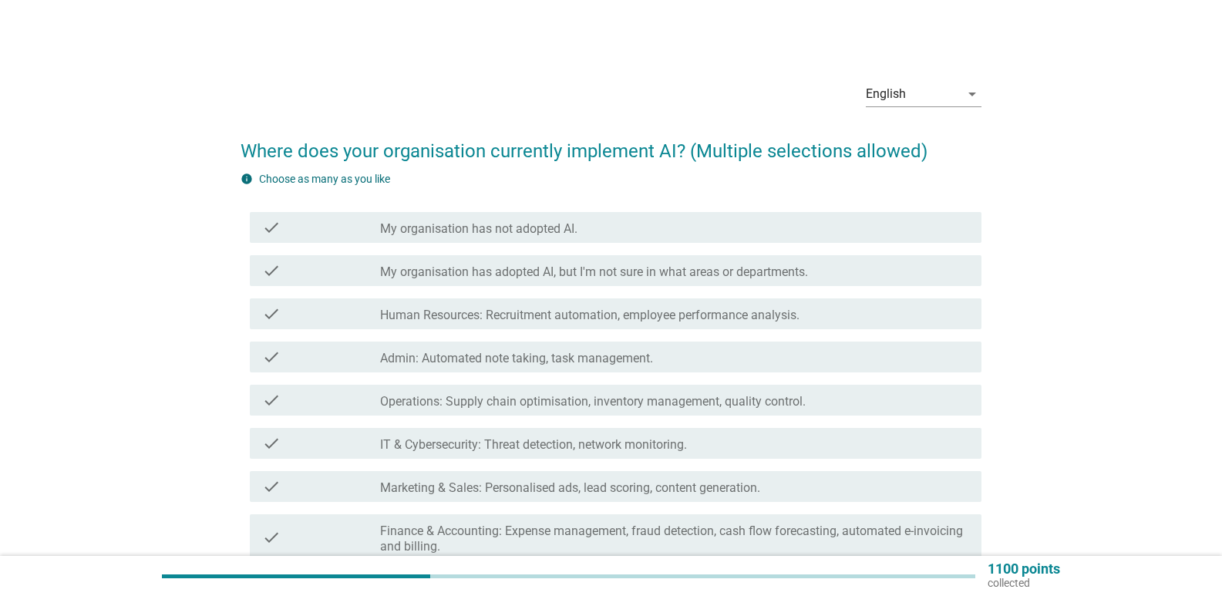
click at [465, 372] on div "check check_box_outline_blank Admin: Automated note taking, task management." at bounding box center [616, 357] width 732 height 31
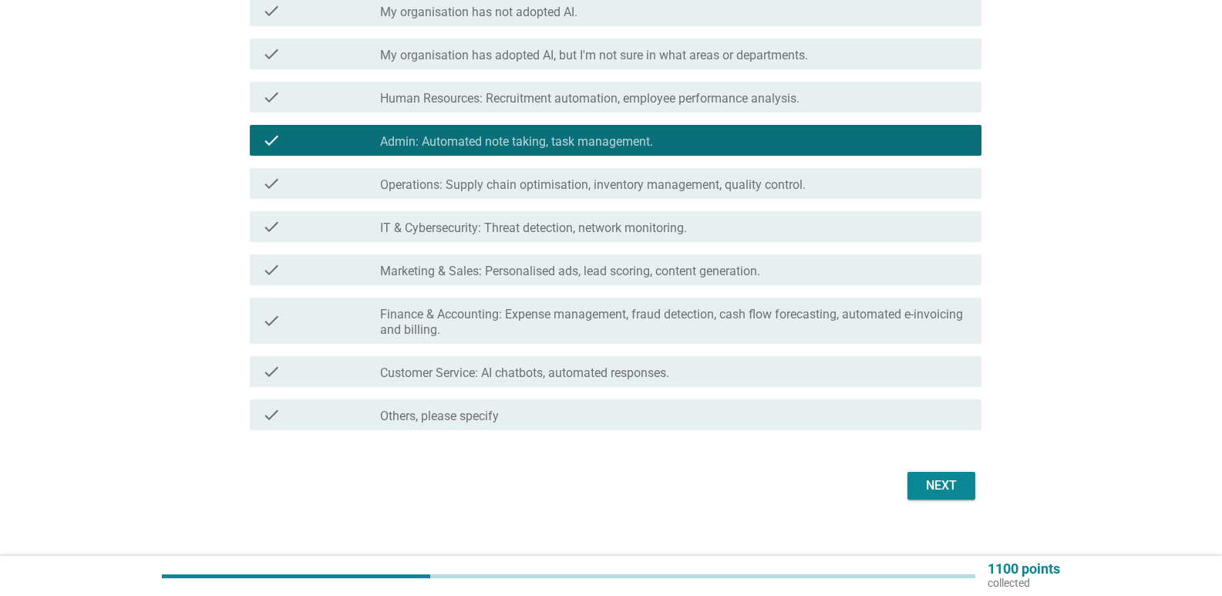
scroll to position [234, 0]
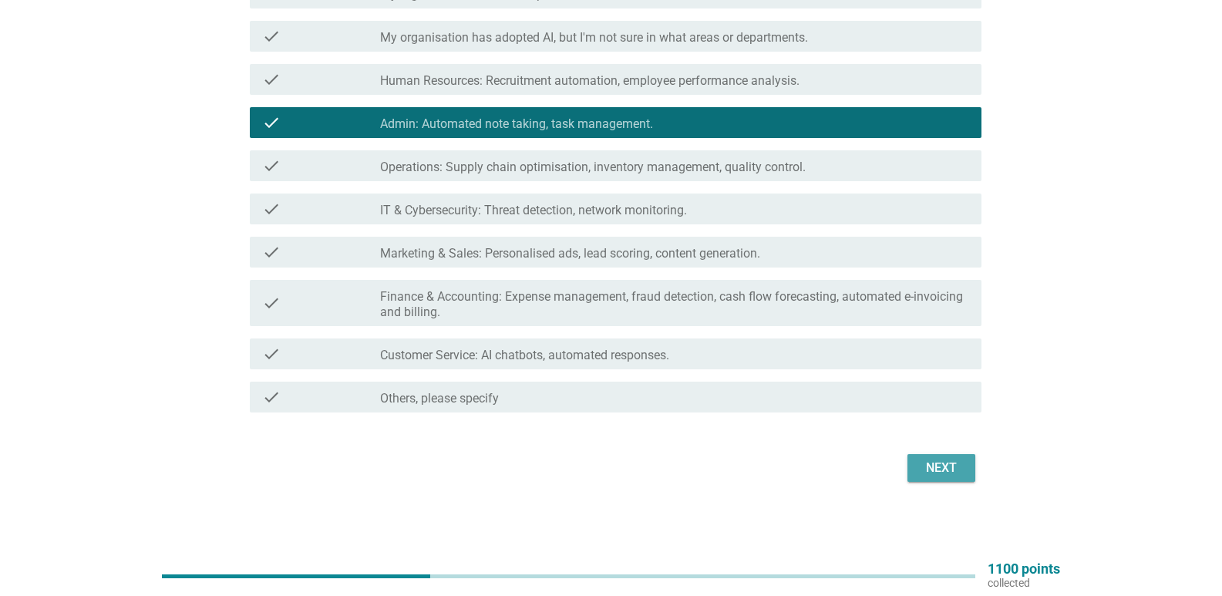
click at [936, 463] on div "Next" at bounding box center [941, 468] width 43 height 19
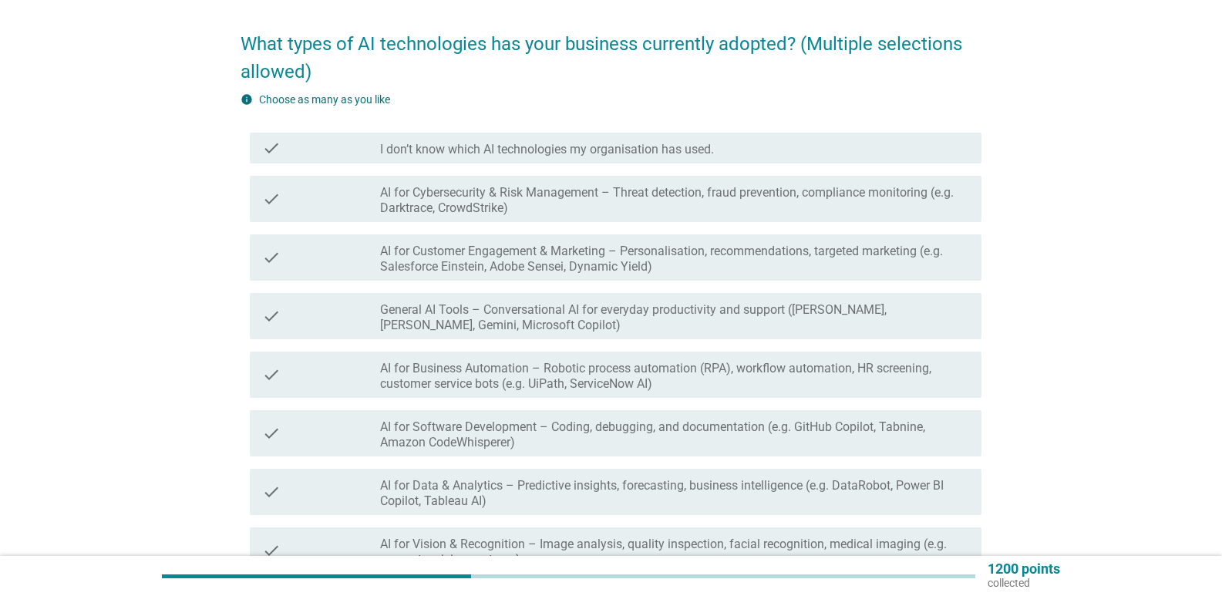
scroll to position [231, 0]
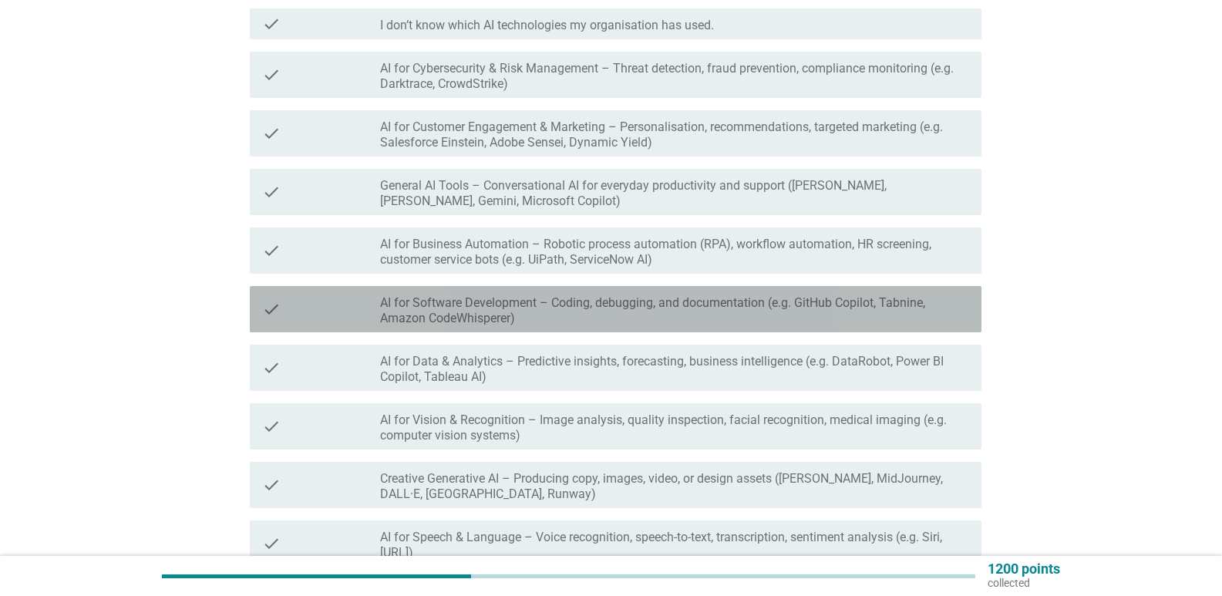
click at [551, 298] on label "AI for Software Development – Coding, debugging, and documentation (e.g. GitHub…" at bounding box center [674, 310] width 589 height 31
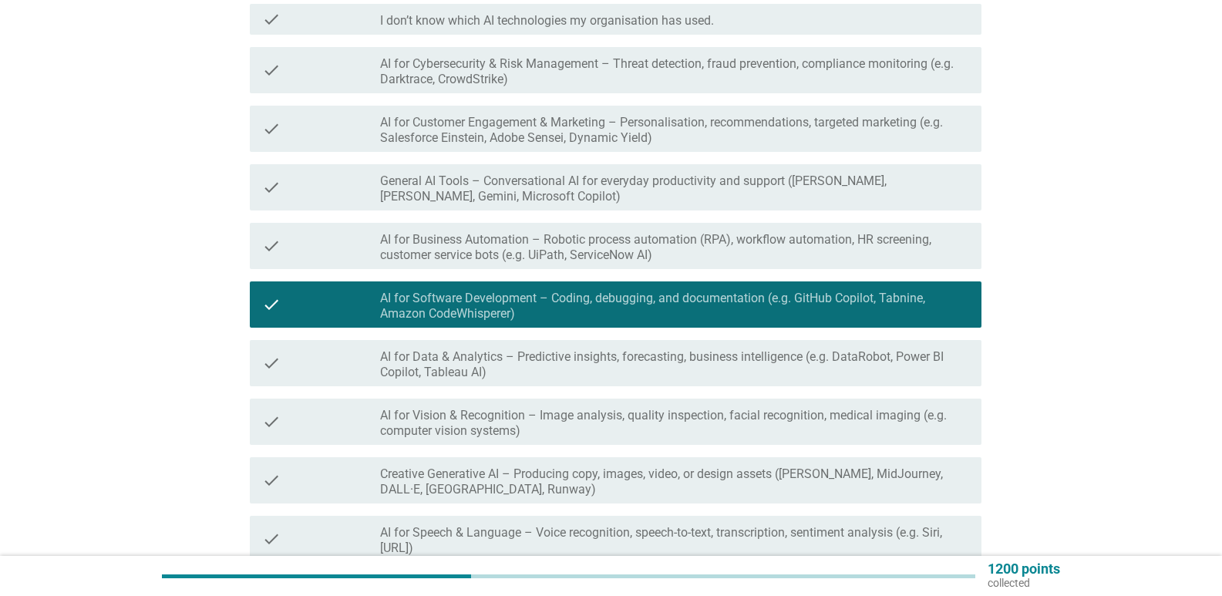
scroll to position [429, 0]
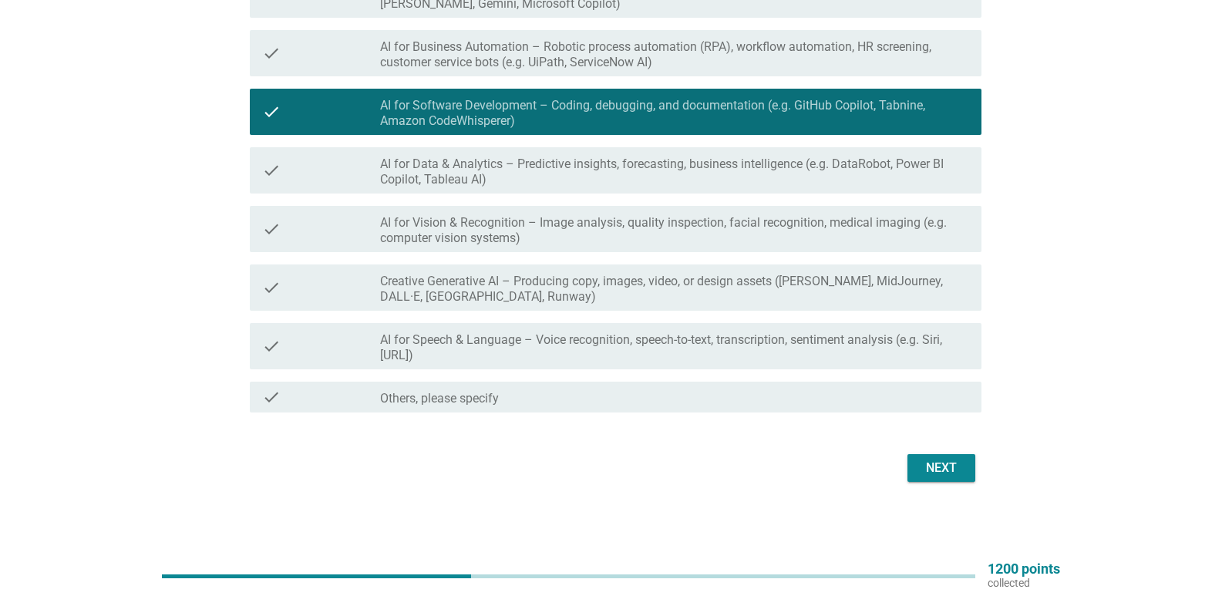
click at [948, 476] on div "Next" at bounding box center [941, 468] width 43 height 19
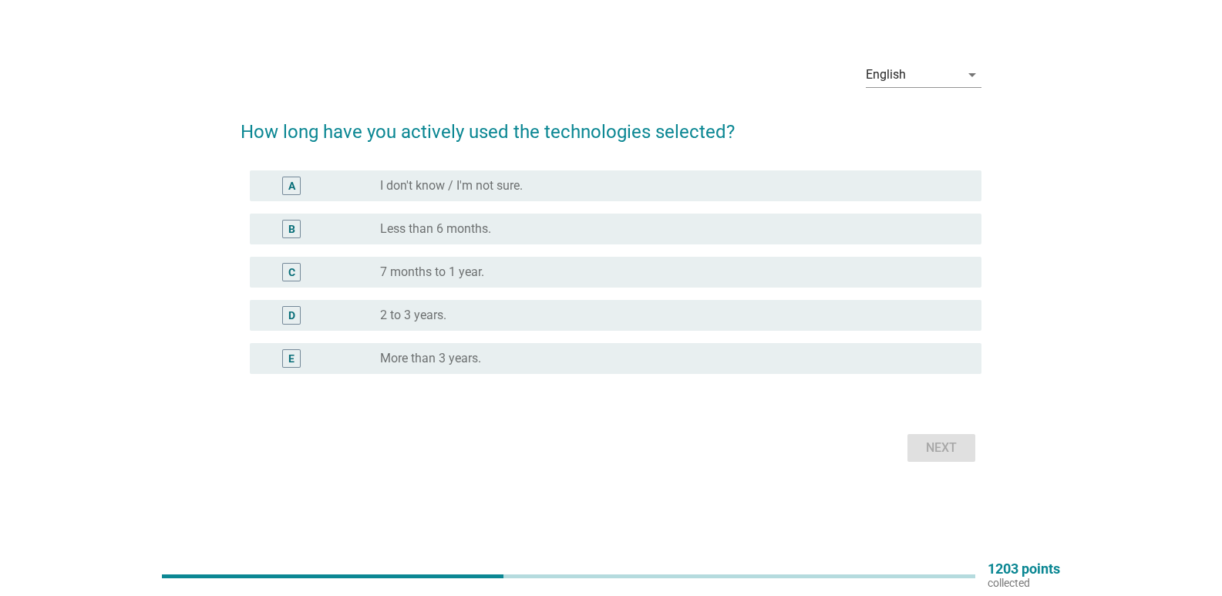
scroll to position [0, 0]
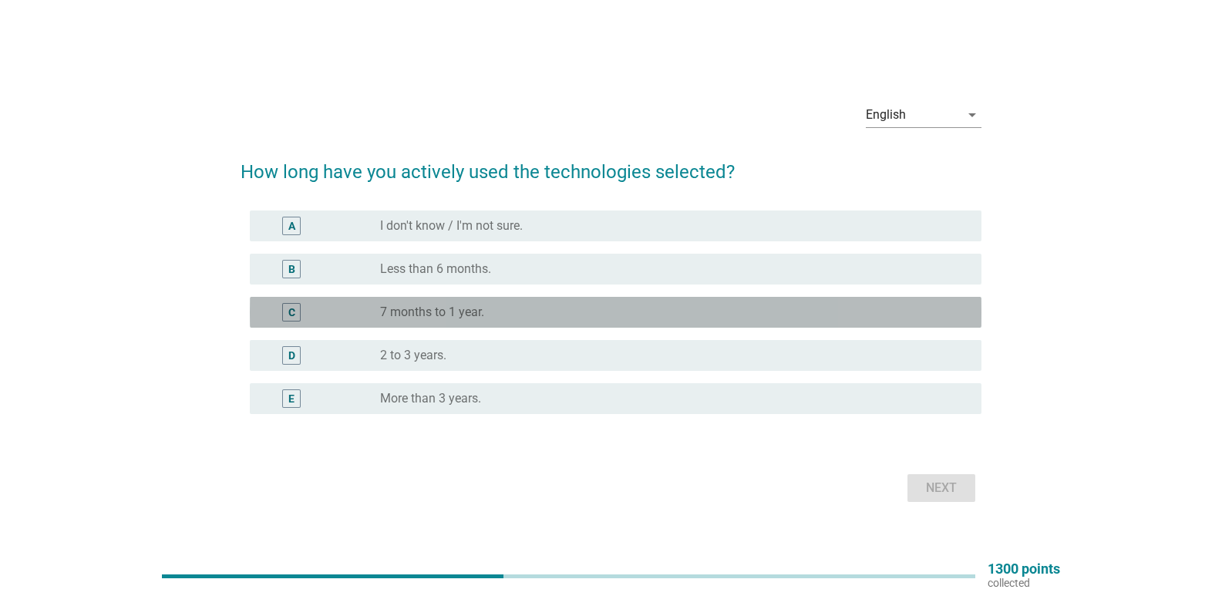
click at [363, 311] on div "C" at bounding box center [321, 312] width 118 height 19
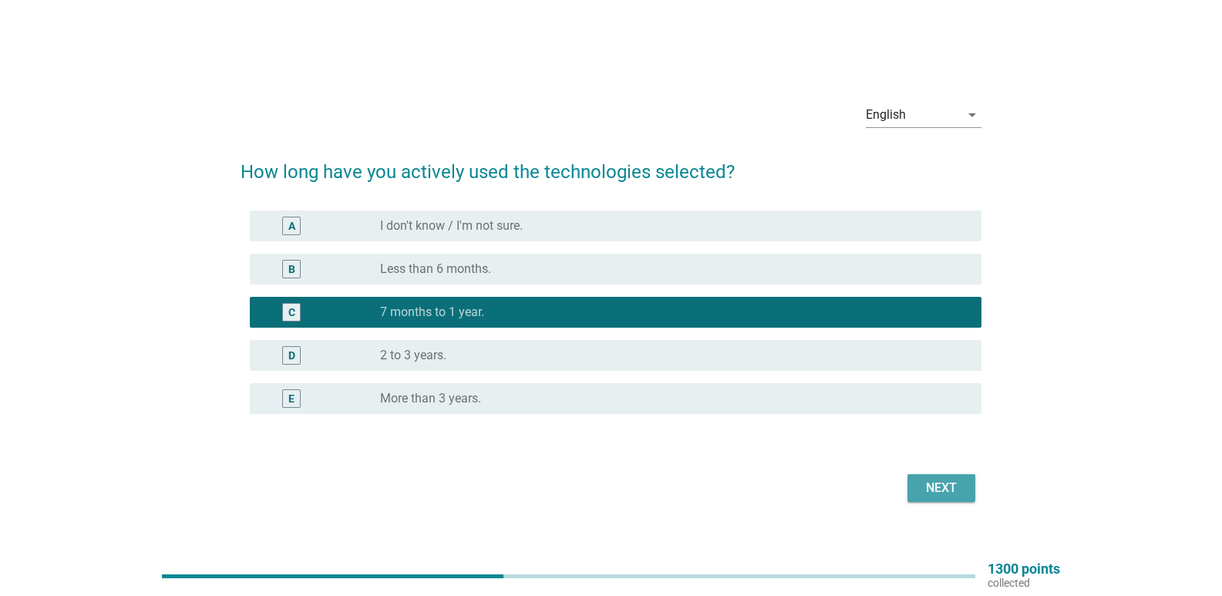
click at [939, 489] on div "Next" at bounding box center [941, 488] width 43 height 19
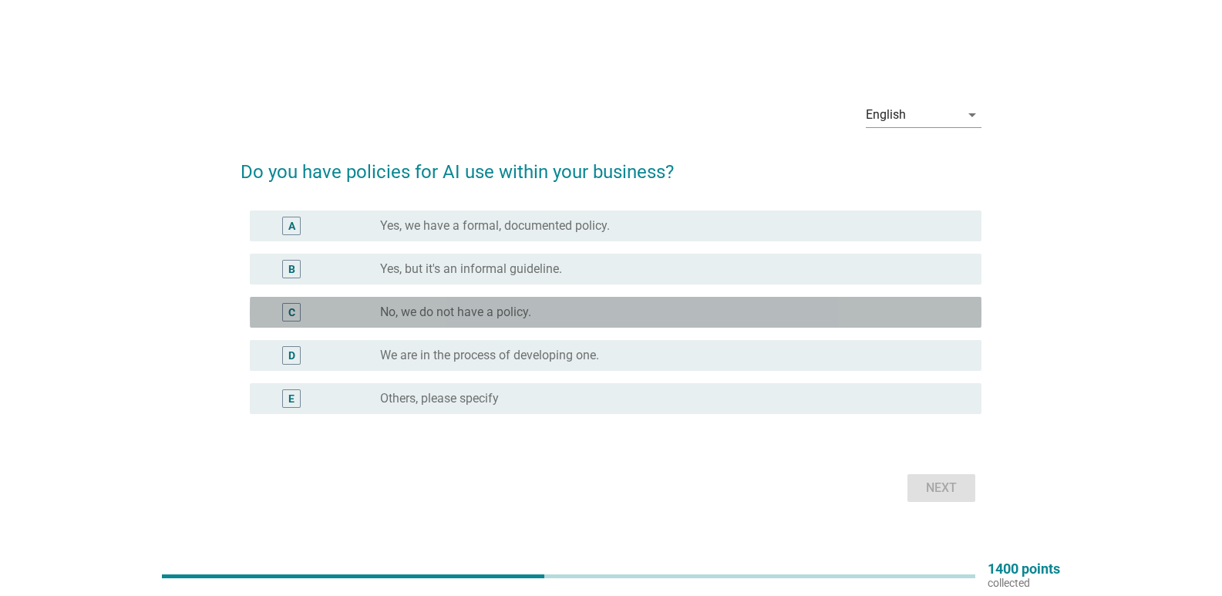
click at [457, 303] on div "radio_button_unchecked No, we do not have a policy." at bounding box center [674, 312] width 589 height 19
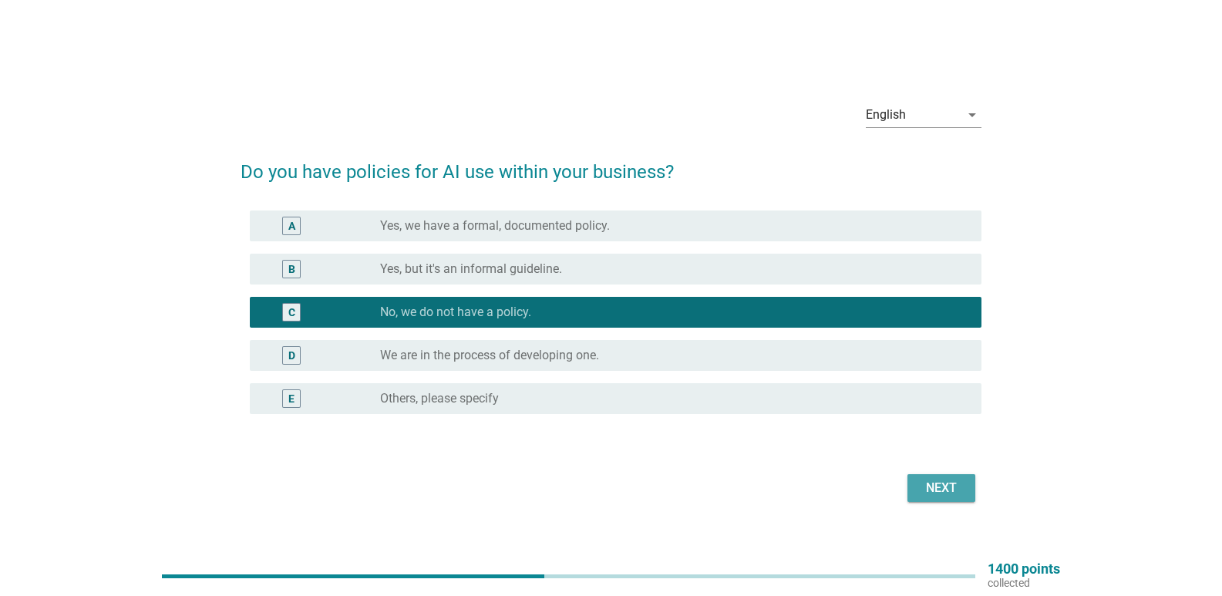
click at [966, 493] on button "Next" at bounding box center [941, 488] width 68 height 28
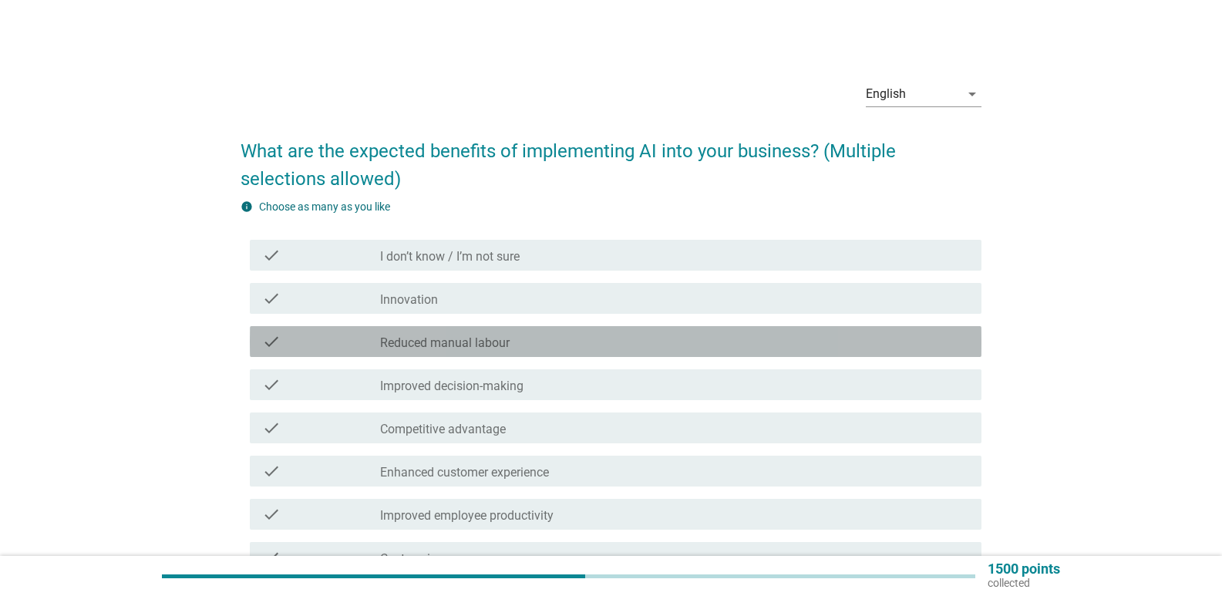
click at [391, 341] on label "Reduced manual labour" at bounding box center [445, 342] width 130 height 15
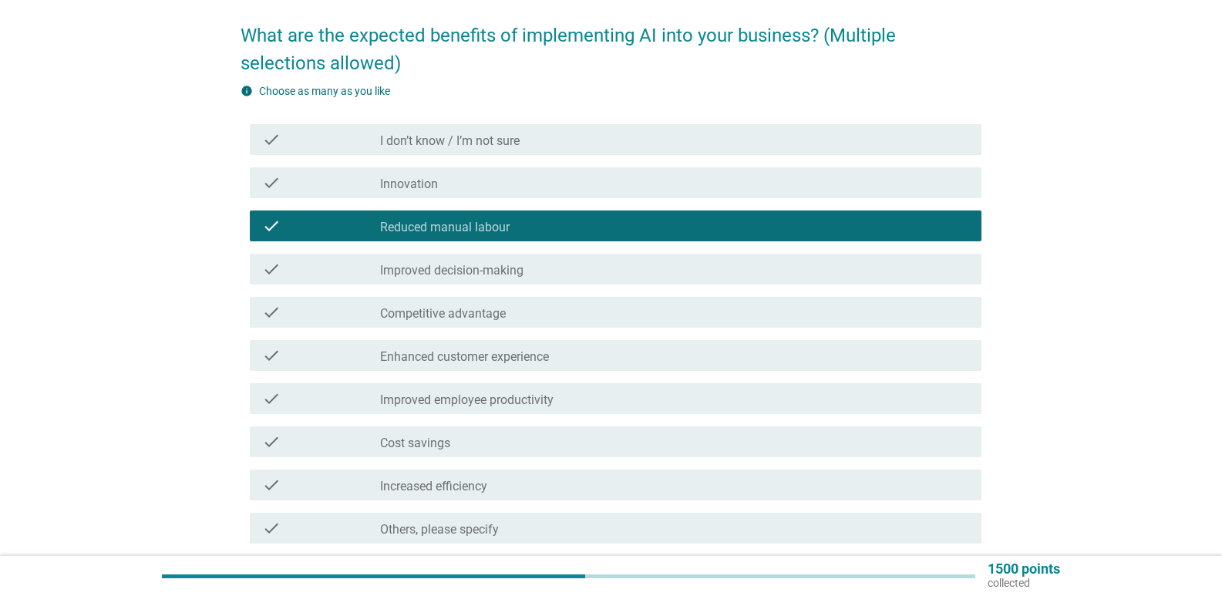
scroll to position [247, 0]
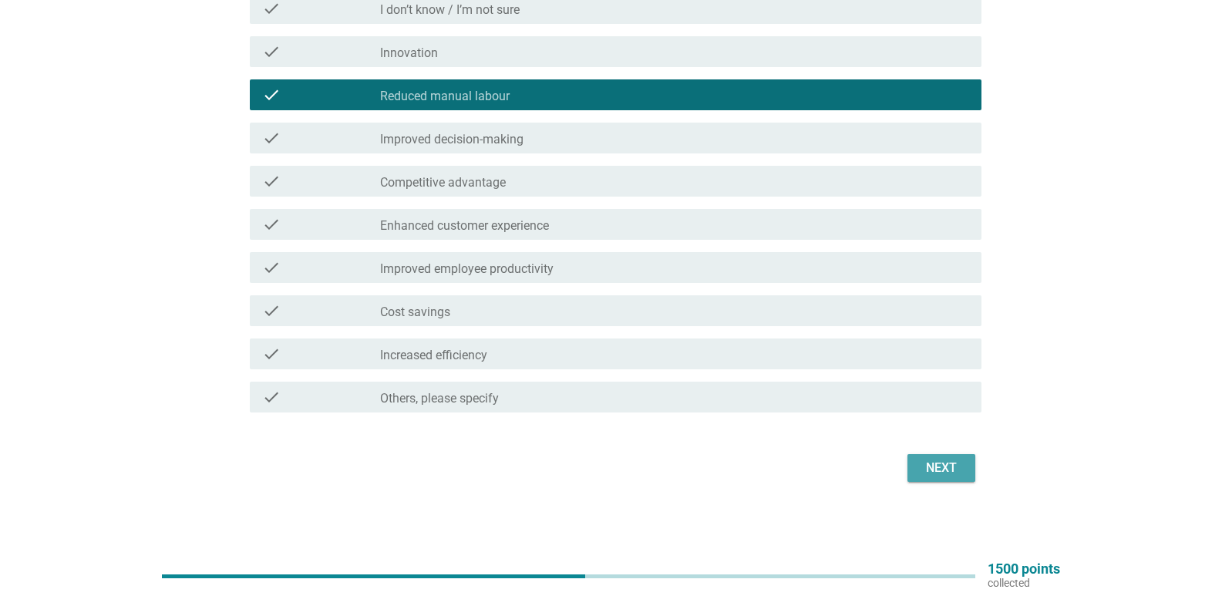
click at [947, 475] on div "Next" at bounding box center [941, 468] width 43 height 19
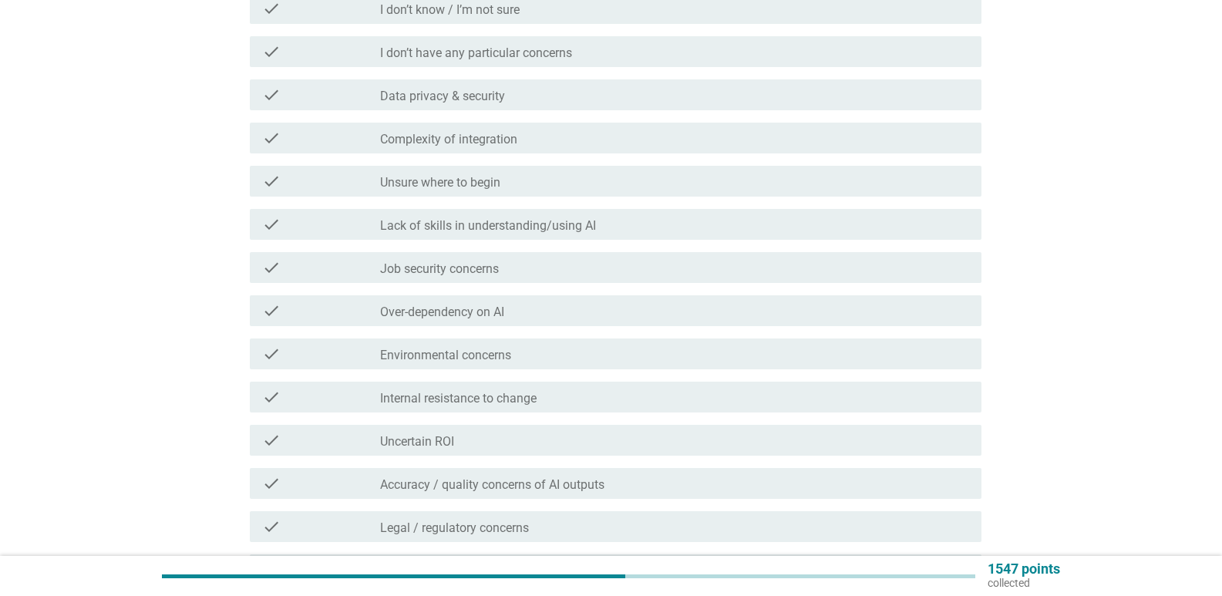
scroll to position [0, 0]
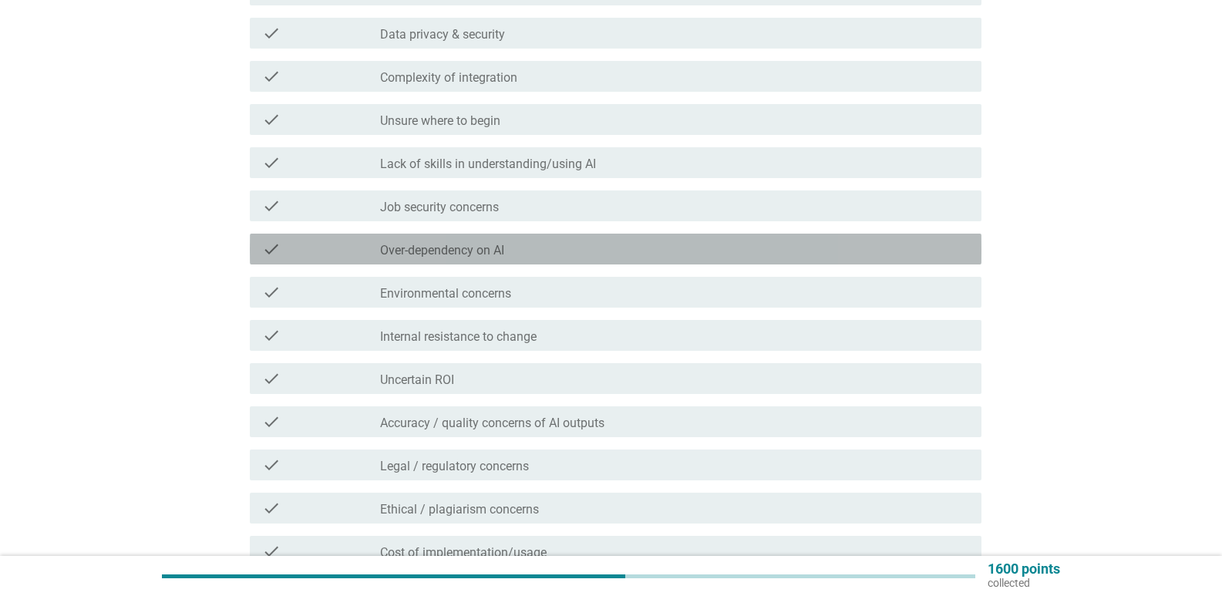
click at [371, 251] on div "check" at bounding box center [321, 249] width 118 height 19
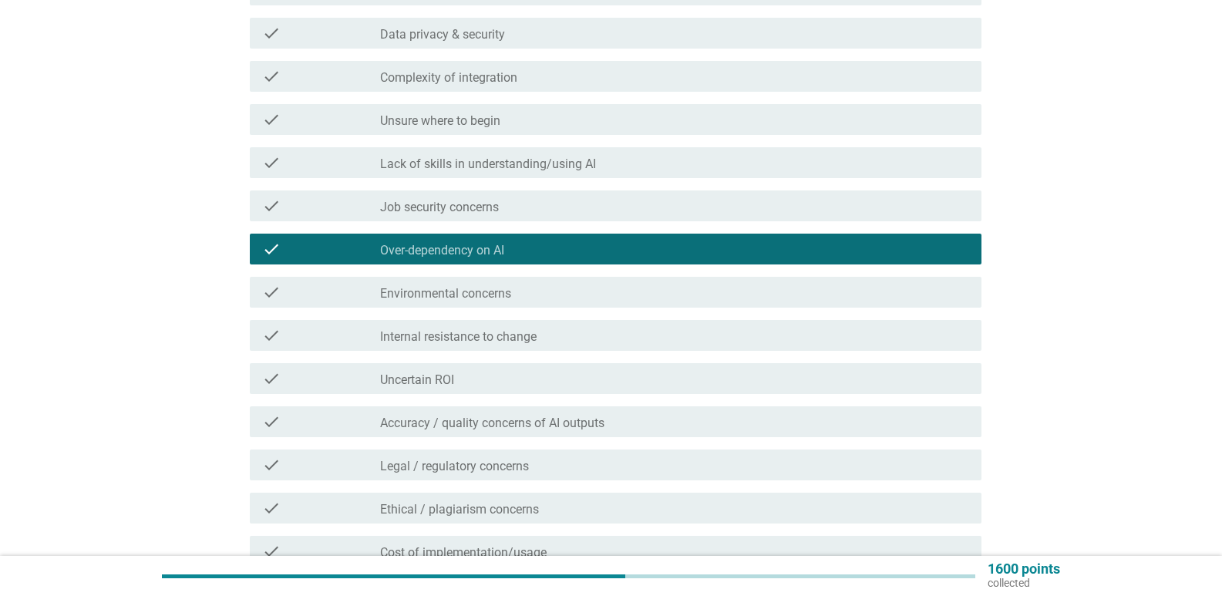
scroll to position [506, 0]
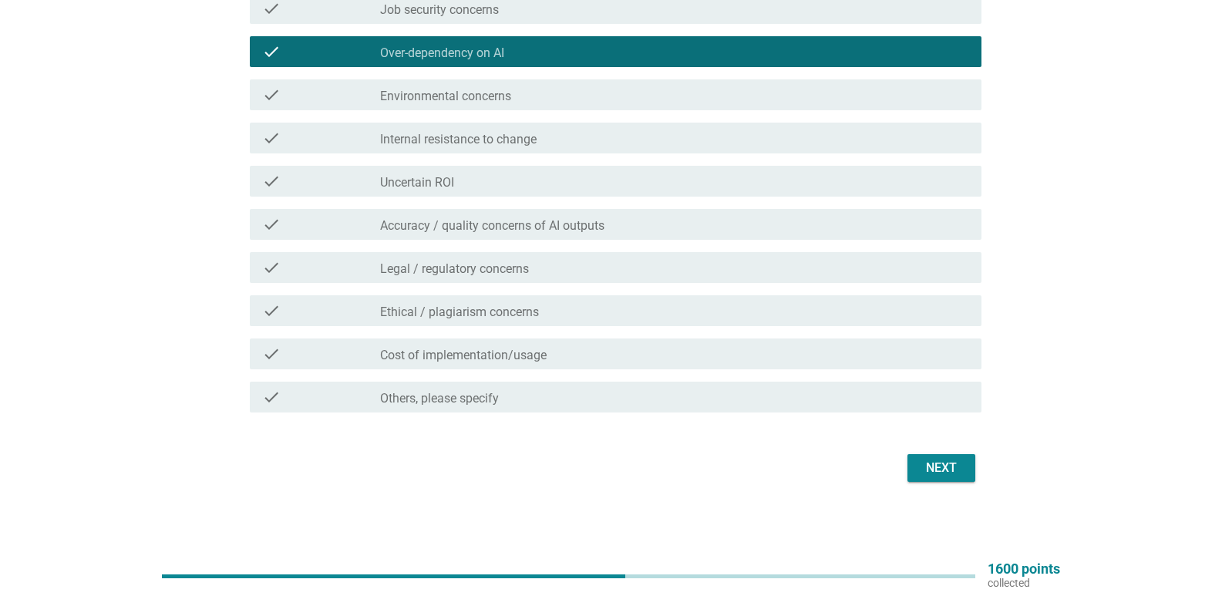
click at [916, 466] on button "Next" at bounding box center [941, 468] width 68 height 28
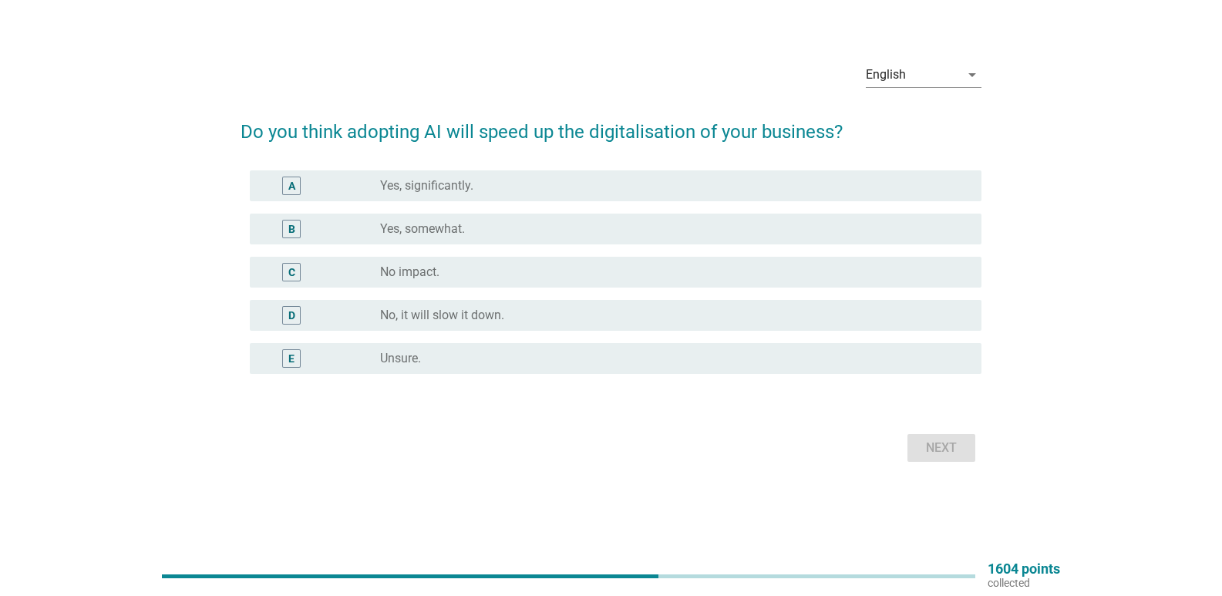
scroll to position [0, 0]
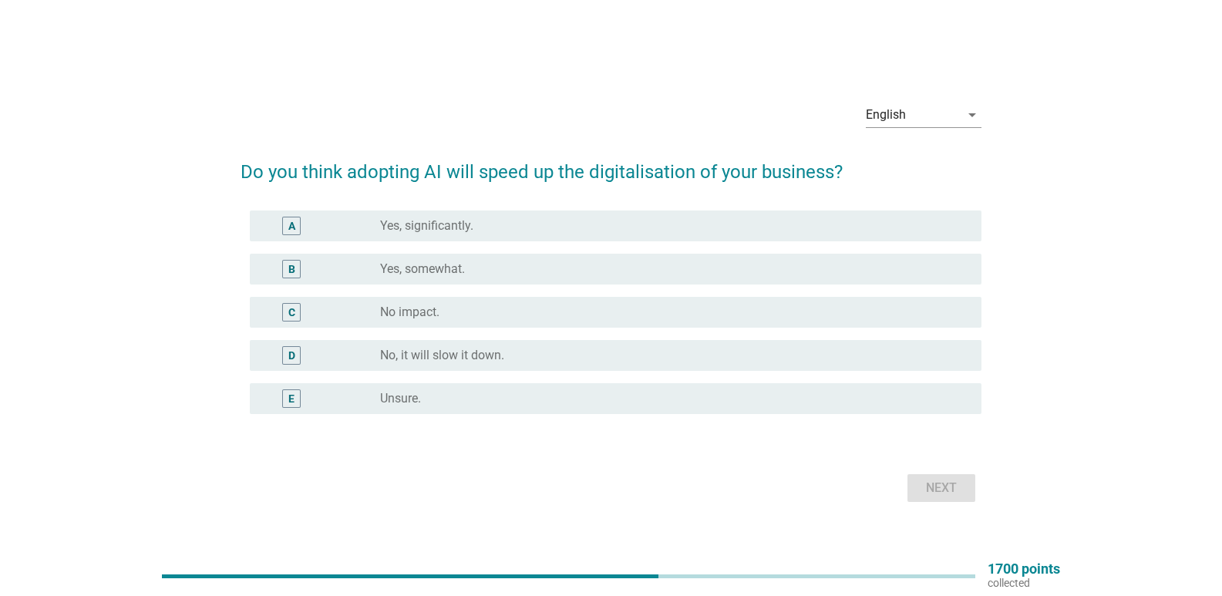
click at [382, 309] on label "No impact." at bounding box center [409, 312] width 59 height 15
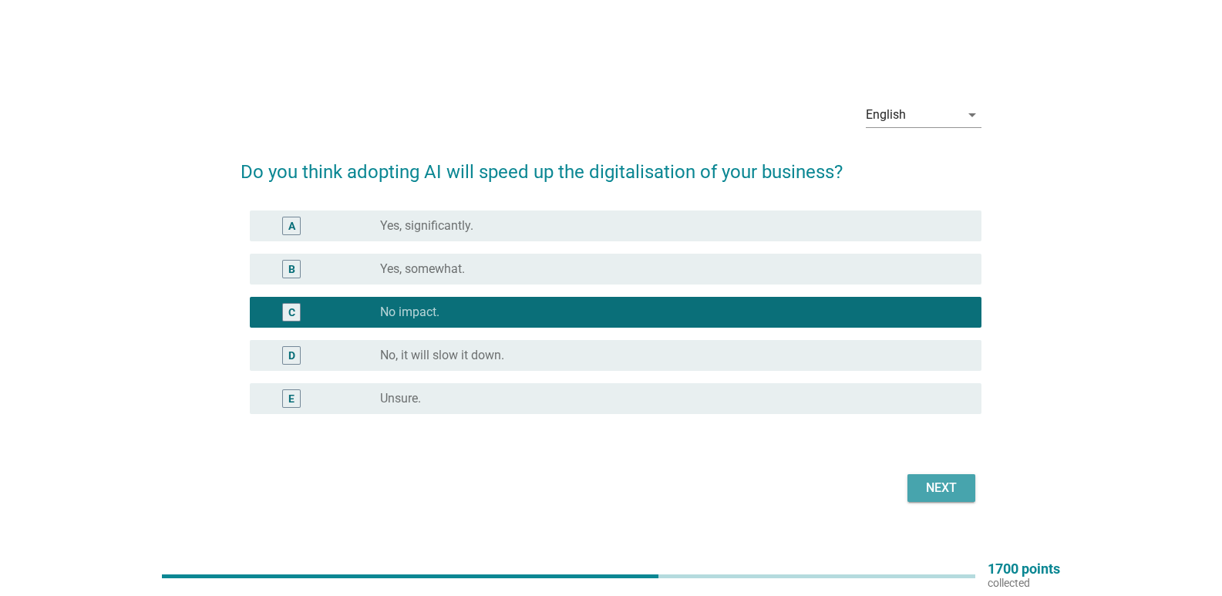
click at [929, 482] on div "Next" at bounding box center [941, 488] width 43 height 19
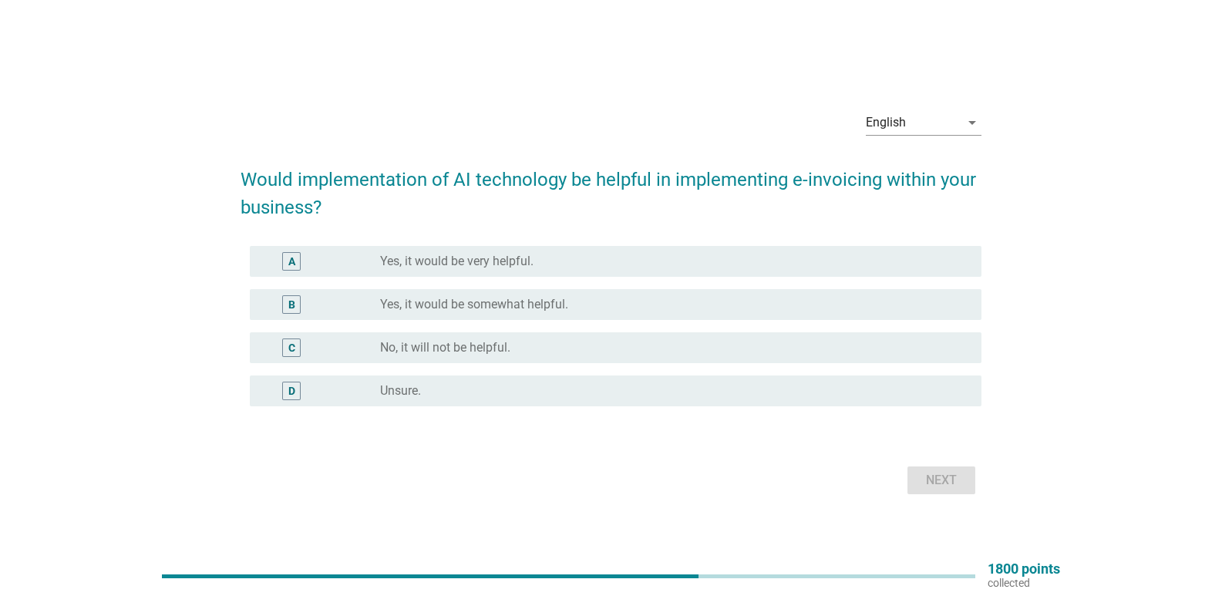
click at [453, 318] on div "B radio_button_unchecked Yes, it would be somewhat helpful." at bounding box center [616, 304] width 732 height 31
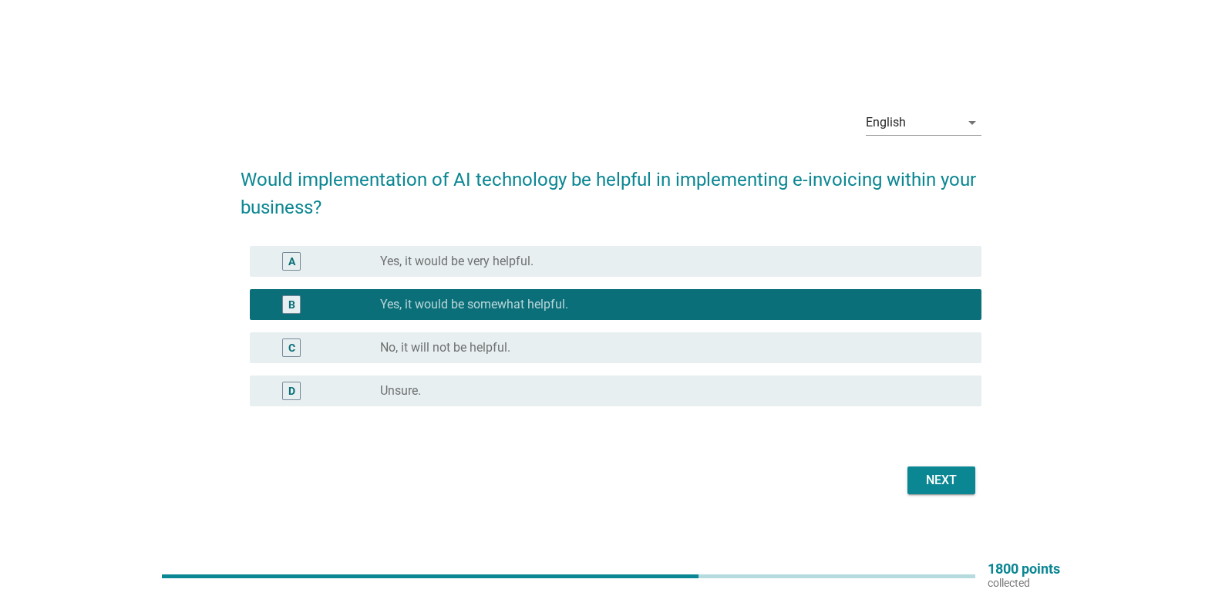
click at [920, 474] on div "Next" at bounding box center [941, 480] width 43 height 19
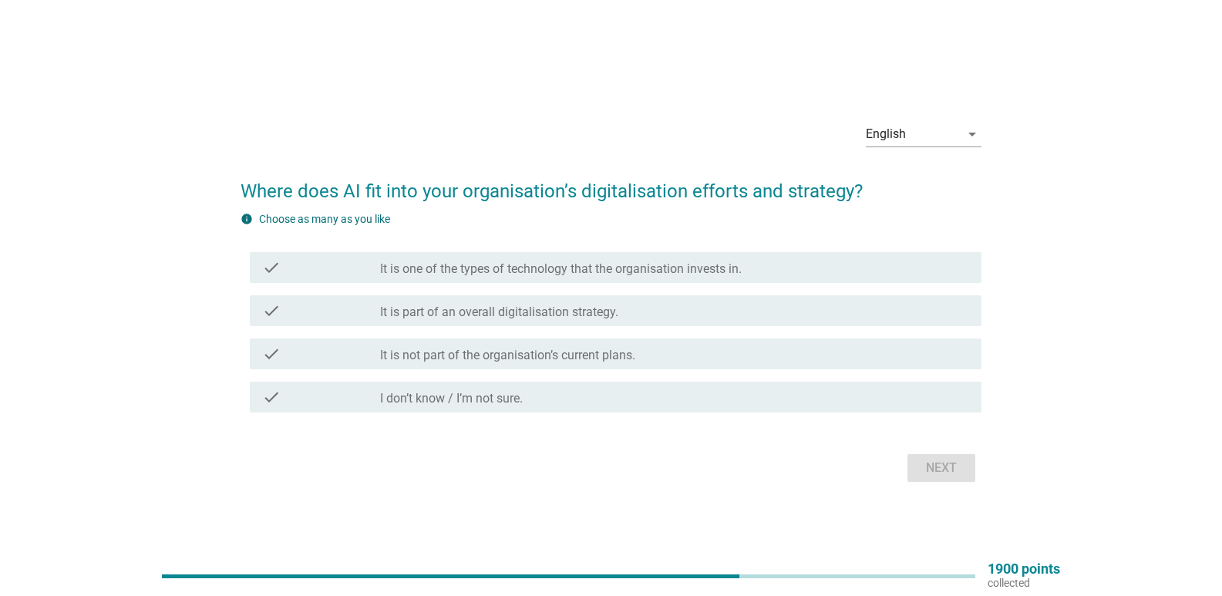
click at [445, 321] on div "check check_box_outline_blank It is part of an overall digitalisation strategy." at bounding box center [616, 310] width 732 height 31
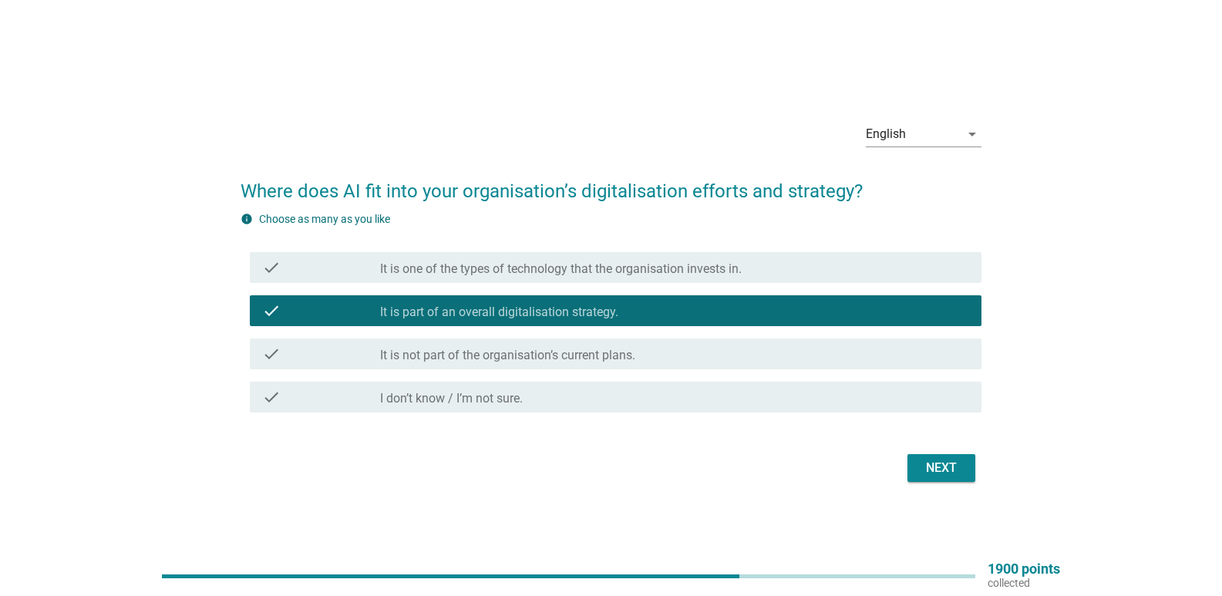
click at [950, 463] on div "Next" at bounding box center [941, 468] width 43 height 19
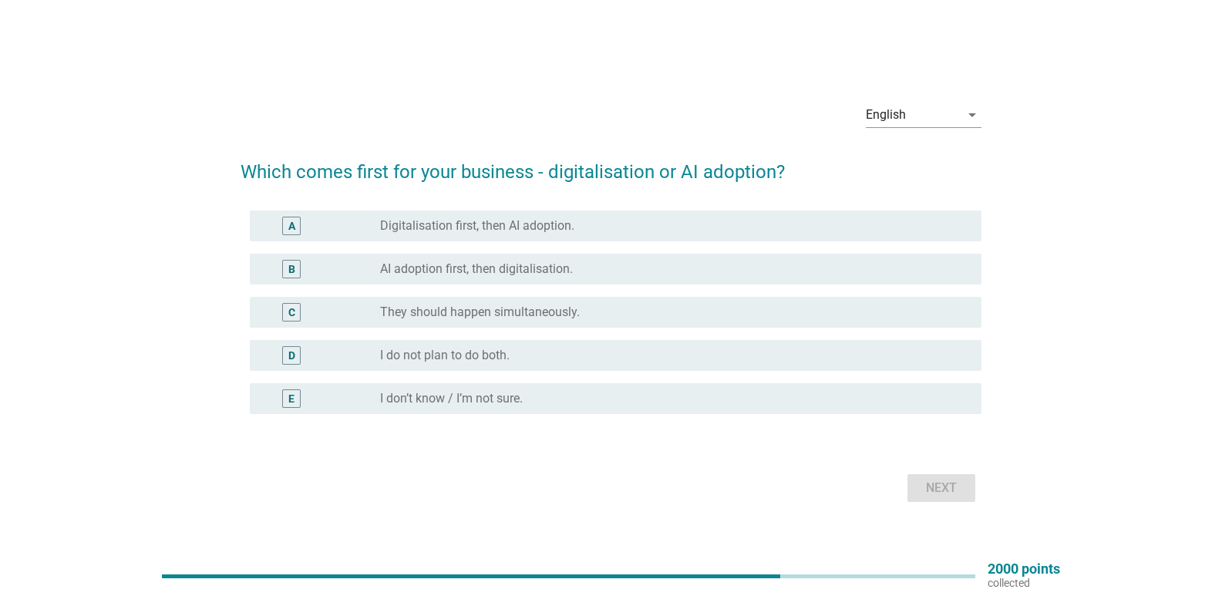
click at [433, 311] on label "They should happen simultaneously." at bounding box center [480, 312] width 200 height 15
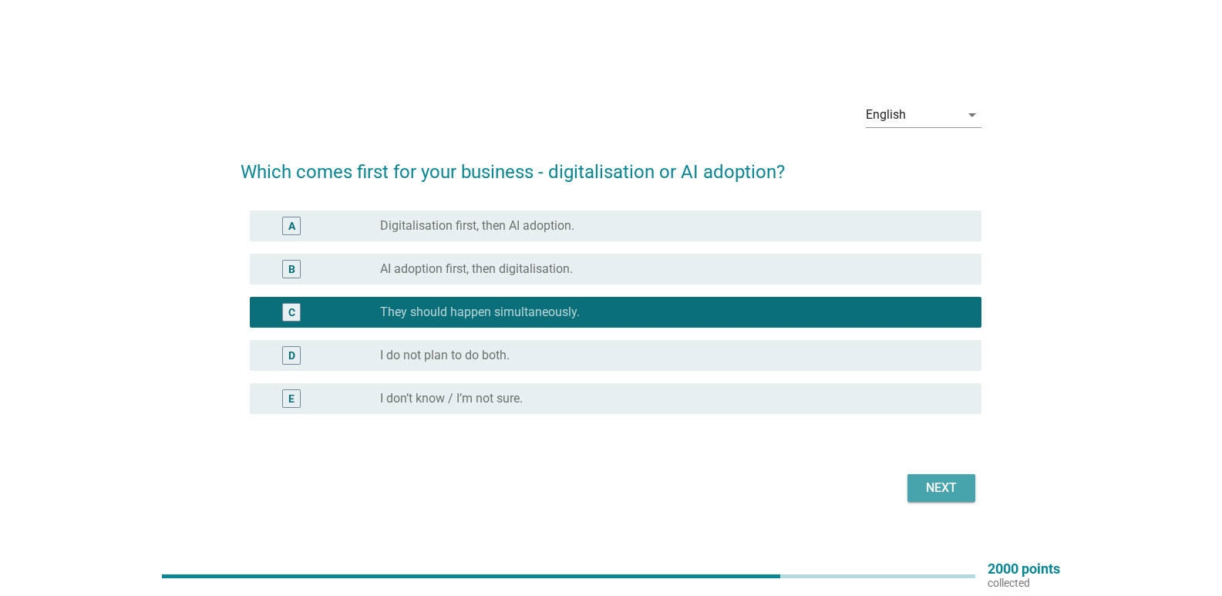
click at [921, 481] on div "Next" at bounding box center [941, 488] width 43 height 19
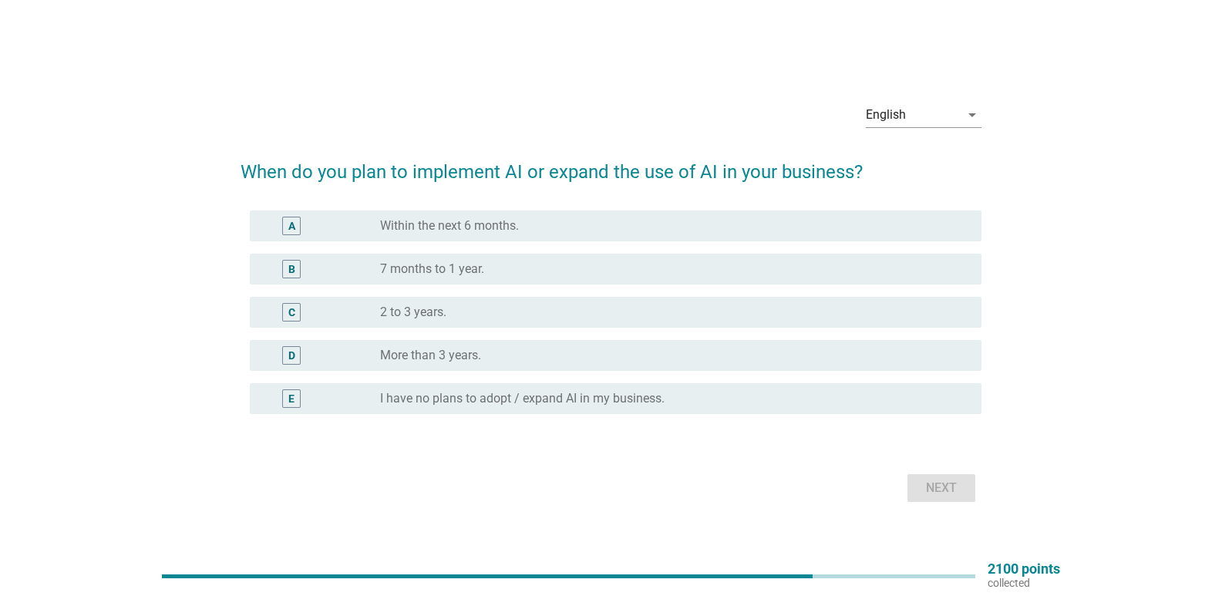
click at [393, 312] on label "2 to 3 years." at bounding box center [413, 312] width 66 height 15
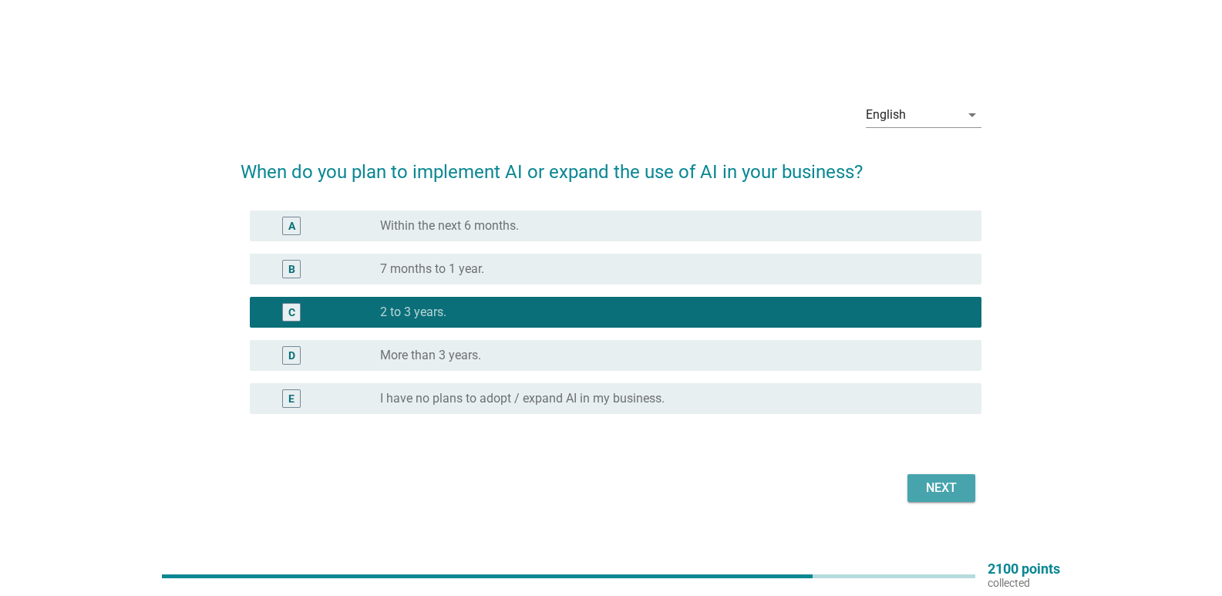
click at [959, 480] on div "Next" at bounding box center [941, 488] width 43 height 19
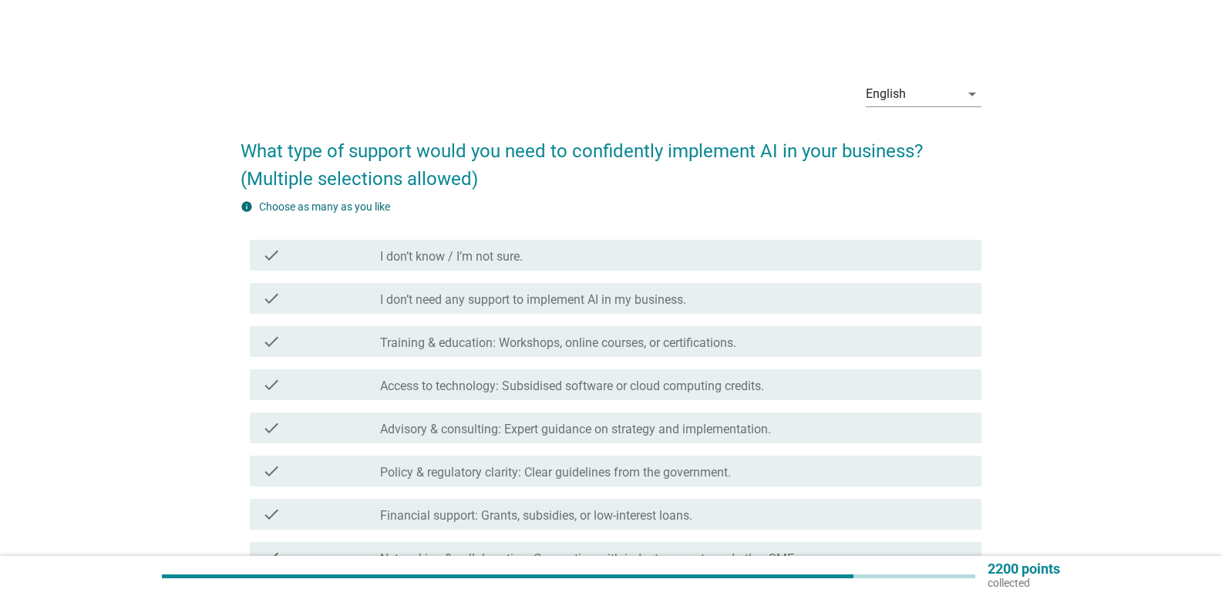
click at [503, 332] on div "check check_box_outline_blank Training & education: Workshops, online courses, …" at bounding box center [616, 341] width 732 height 31
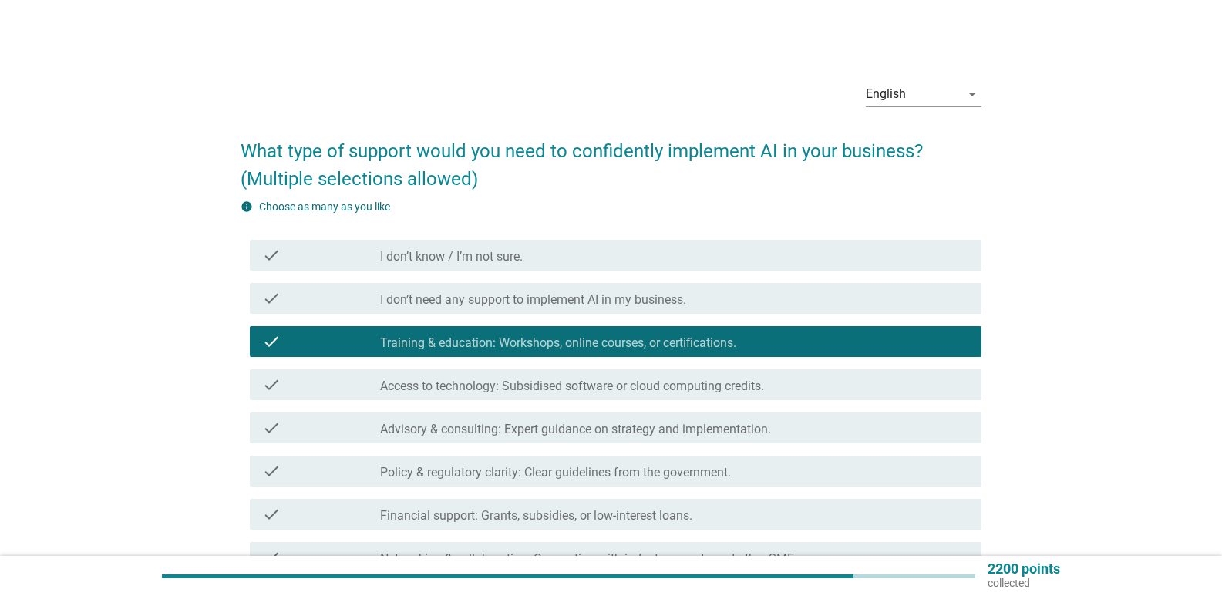
scroll to position [204, 0]
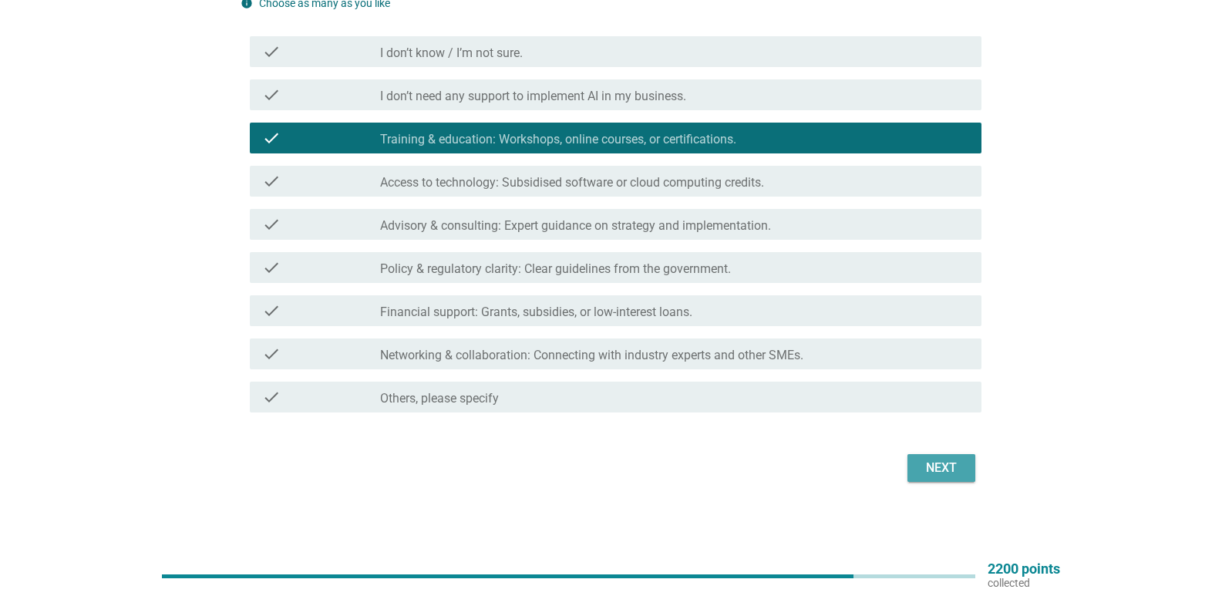
click at [962, 480] on button "Next" at bounding box center [941, 468] width 68 height 28
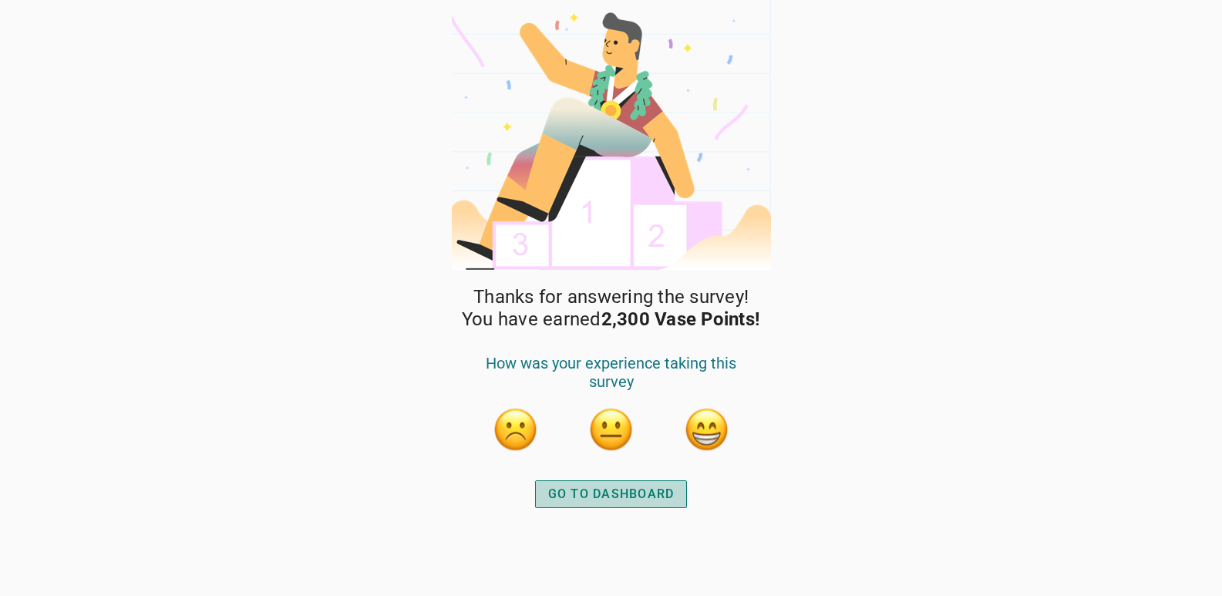
click at [605, 487] on div "GO TO DASHBOARD" at bounding box center [611, 494] width 126 height 19
